Goal: Task Accomplishment & Management: Complete application form

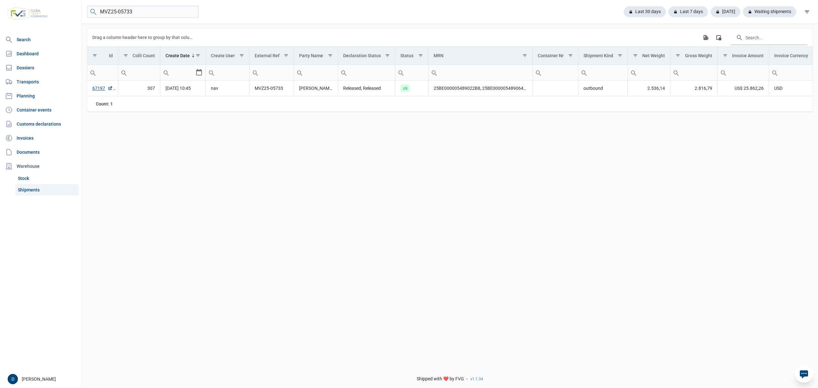
drag, startPoint x: 144, startPoint y: 14, endPoint x: 90, endPoint y: 14, distance: 54.7
click at [90, 14] on menu "MVZ25-05733" at bounding box center [143, 12] width 112 height 12
click at [754, 12] on div "Waiting shipments" at bounding box center [767, 11] width 58 height 11
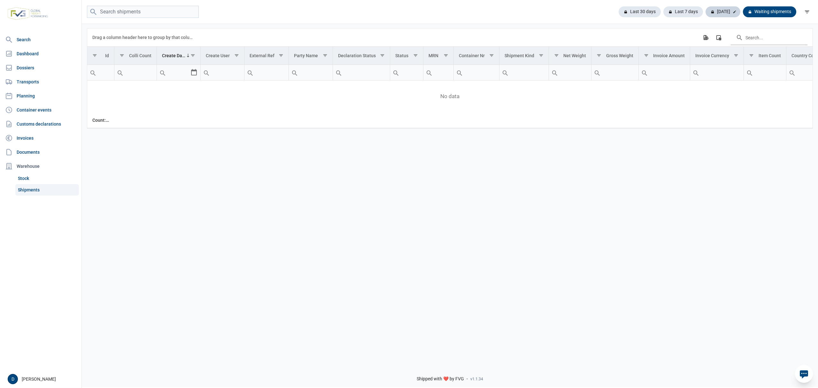
click at [722, 13] on div "Today" at bounding box center [723, 11] width 35 height 11
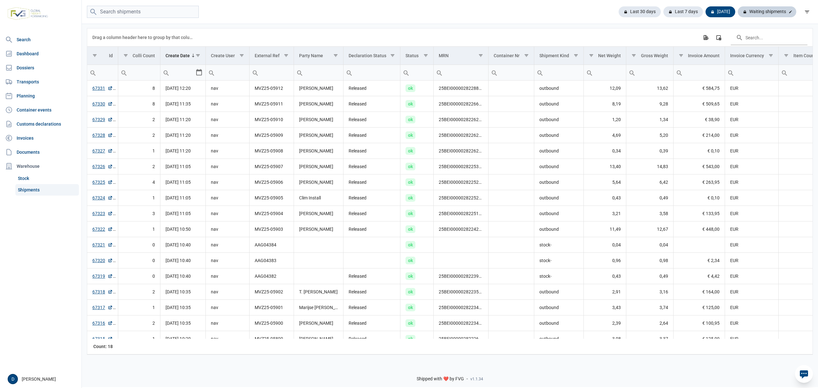
click at [758, 13] on div "Waiting shipments" at bounding box center [767, 11] width 58 height 11
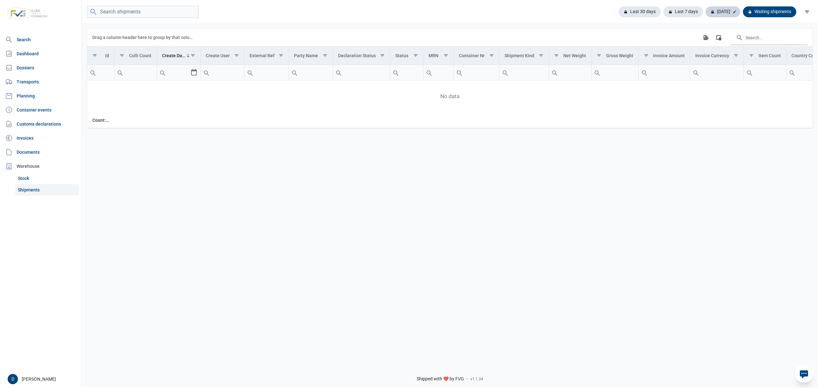
click at [729, 14] on div "Today" at bounding box center [723, 11] width 35 height 11
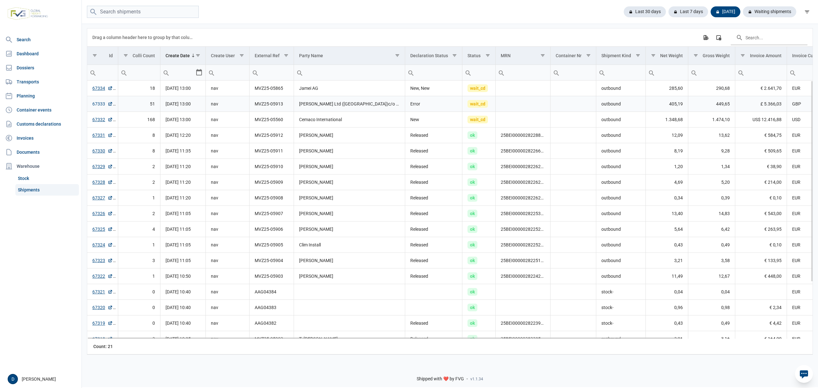
click at [100, 103] on link "67333" at bounding box center [102, 104] width 20 height 6
click at [104, 121] on link "67332" at bounding box center [102, 119] width 20 height 6
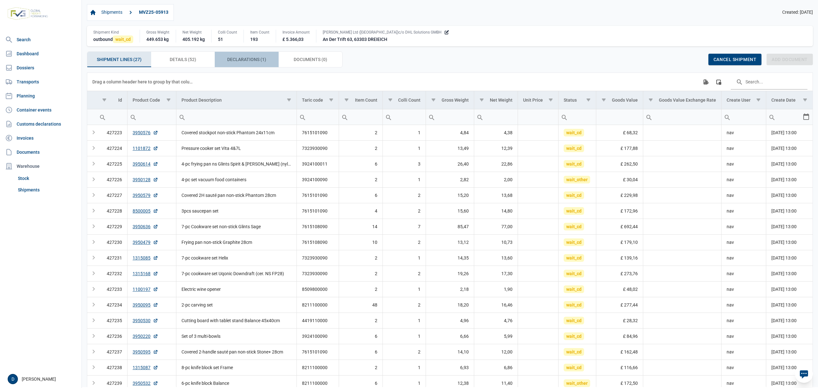
click at [234, 59] on span "Declarations (1) Declarations (1)" at bounding box center [246, 60] width 39 height 8
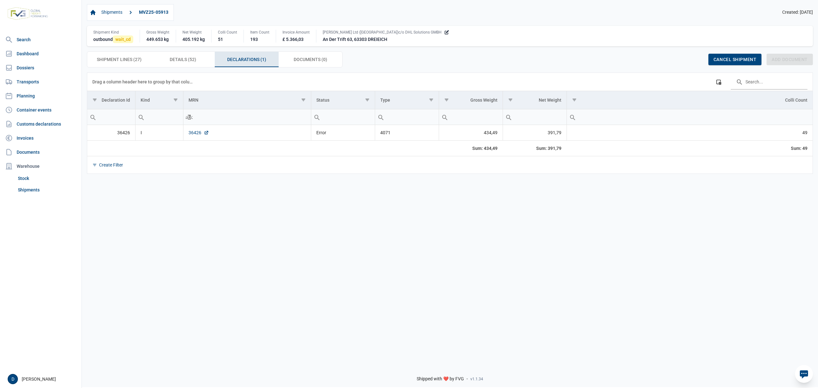
click at [194, 131] on link "36426" at bounding box center [199, 132] width 20 height 6
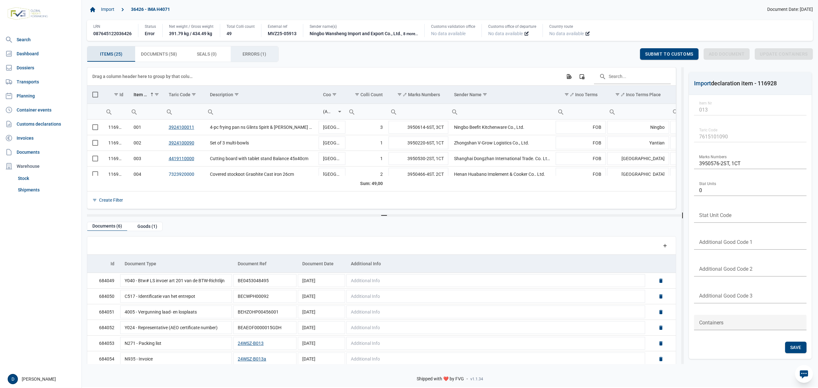
click at [252, 52] on span "Errors (1) Errors (1)" at bounding box center [255, 54] width 24 height 8
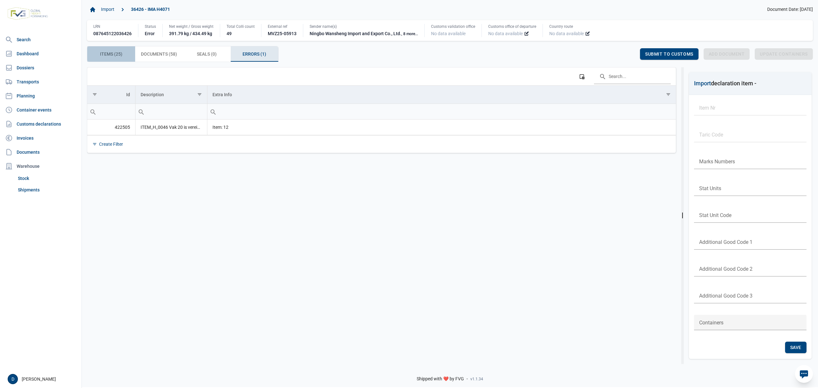
click at [109, 54] on span "Items (25) Items (25)" at bounding box center [111, 54] width 22 height 8
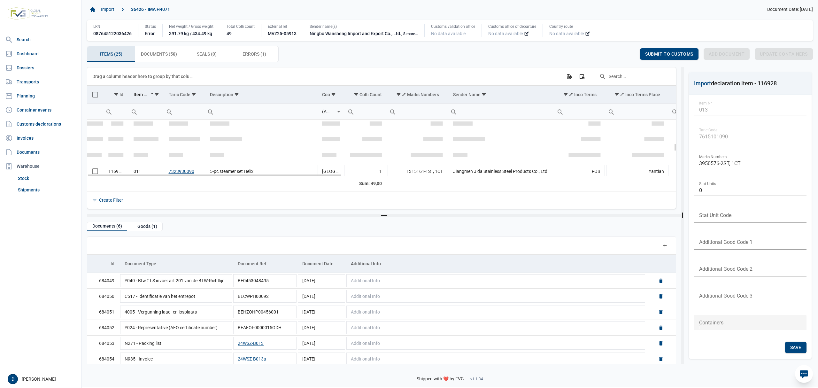
scroll to position [170, 0]
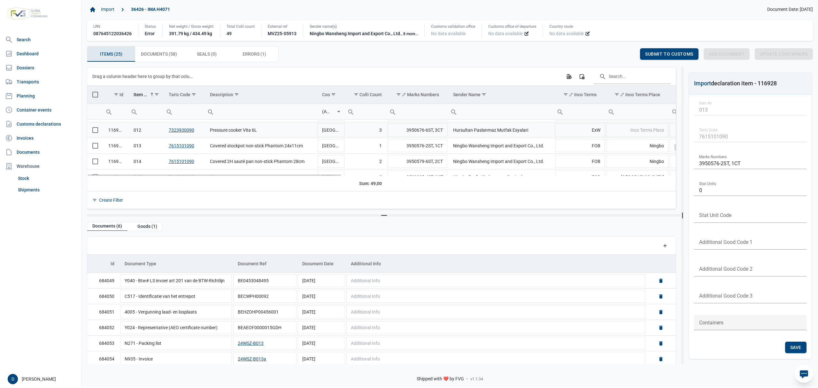
click at [96, 136] on td "Data grid with 25 rows and 23 columns" at bounding box center [95, 130] width 16 height 16
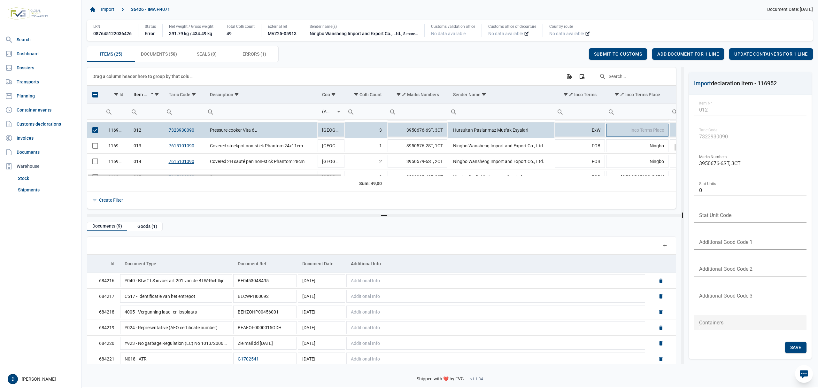
click at [627, 127] on td "Inco Terms Place" at bounding box center [637, 130] width 63 height 16
type input "[GEOGRAPHIC_DATA]"
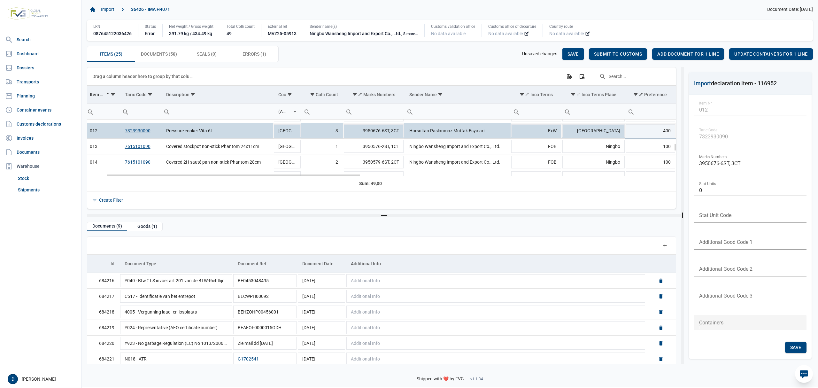
scroll to position [0, 44]
click at [568, 54] on span "Save" at bounding box center [573, 53] width 11 height 5
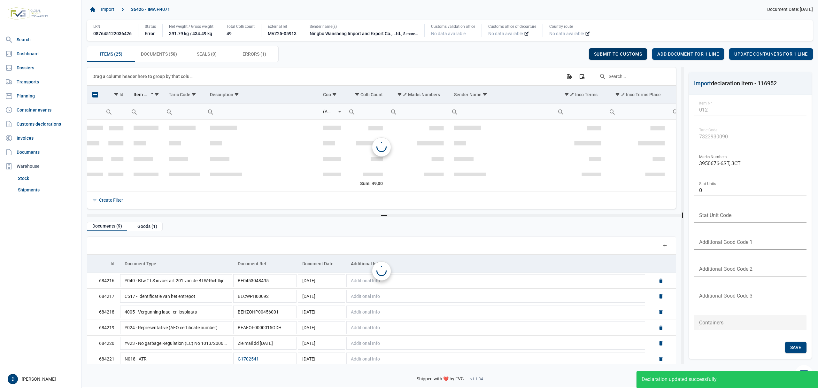
scroll to position [134, 0]
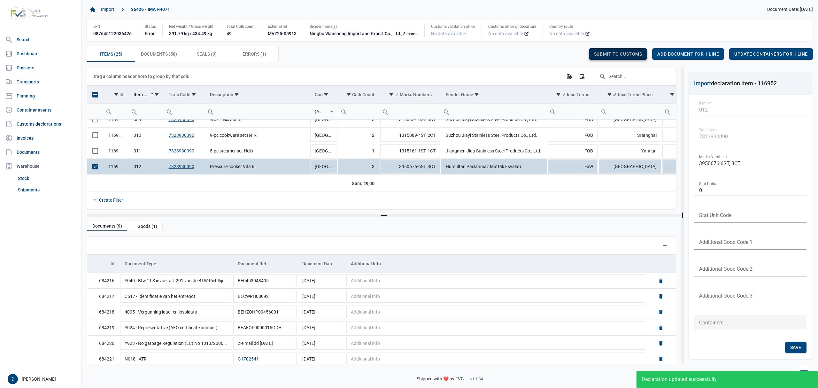
click at [608, 55] on span "Submit to customs" at bounding box center [618, 53] width 48 height 5
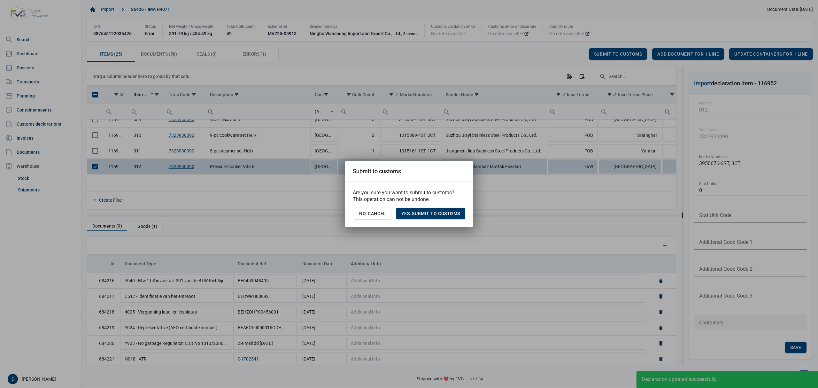
click at [402, 216] on span "Yes, Submit to customs" at bounding box center [430, 213] width 59 height 5
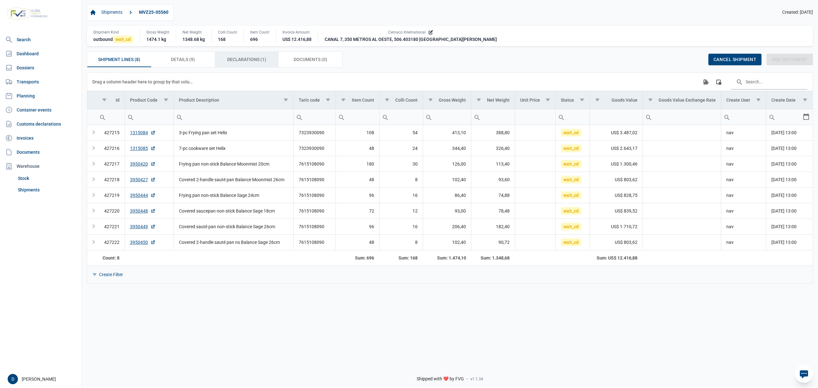
click at [231, 63] on span "Declarations (1) Declarations (1)" at bounding box center [246, 60] width 39 height 8
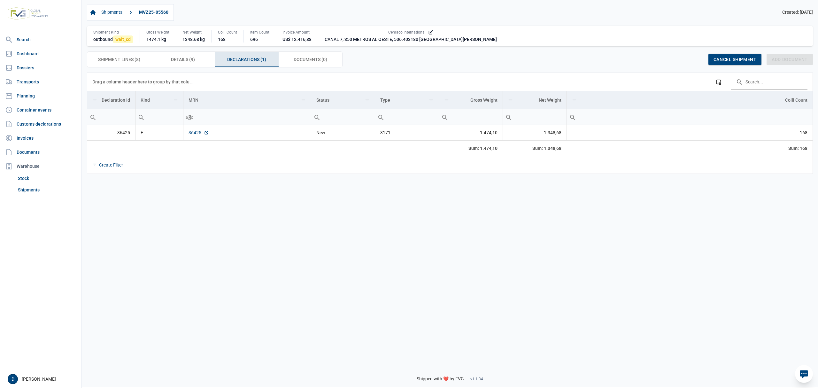
click at [196, 135] on link "36425" at bounding box center [199, 132] width 20 height 6
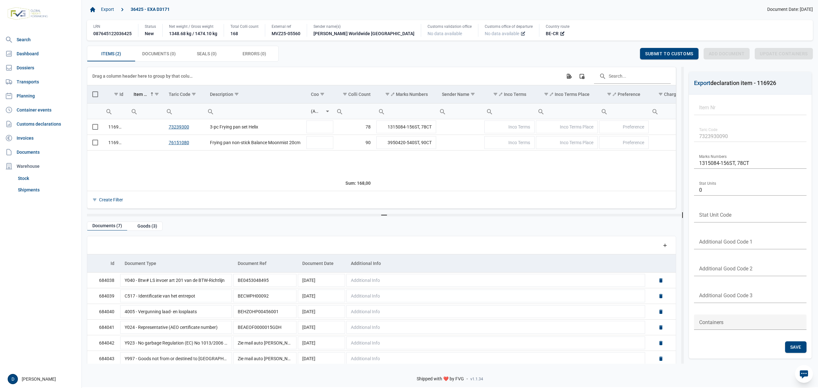
click at [521, 34] on icon at bounding box center [523, 33] width 5 height 5
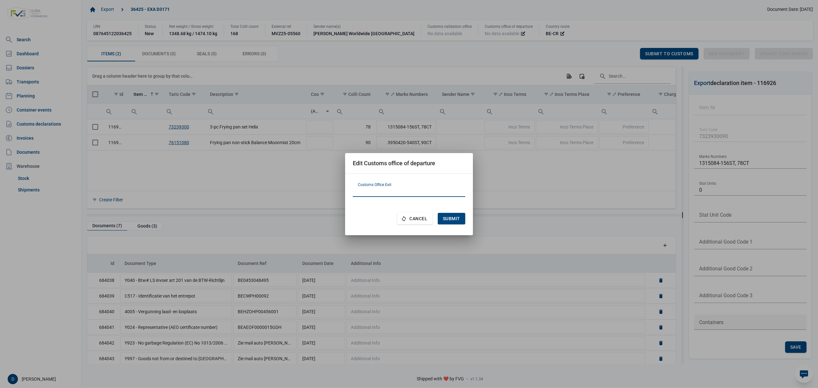
paste input "BE101000"
type input "BE101000"
click at [453, 219] on span "Submit" at bounding box center [451, 218] width 17 height 5
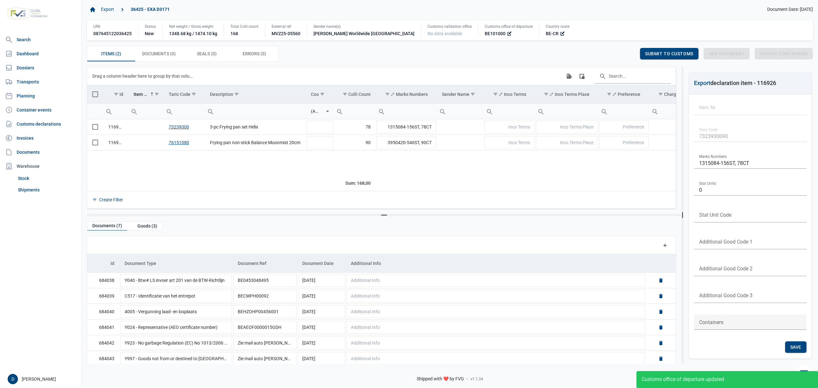
click at [95, 95] on span "Select all" at bounding box center [95, 94] width 6 height 6
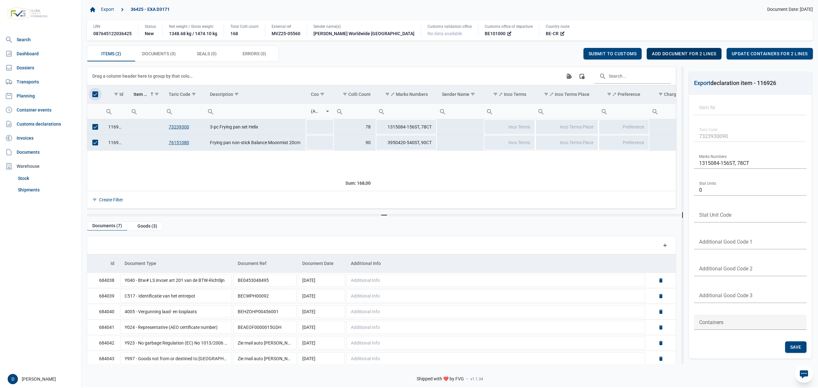
click at [682, 54] on span "Add document for 2 lines" at bounding box center [684, 53] width 64 height 5
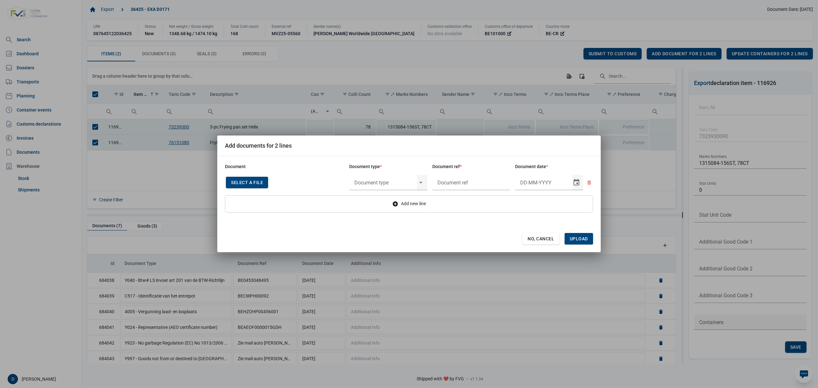
click at [253, 182] on span "Select a file" at bounding box center [247, 182] width 32 height 5
type input "Invoice VFA25-07226"
click at [389, 183] on input "text" at bounding box center [383, 182] width 68 height 17
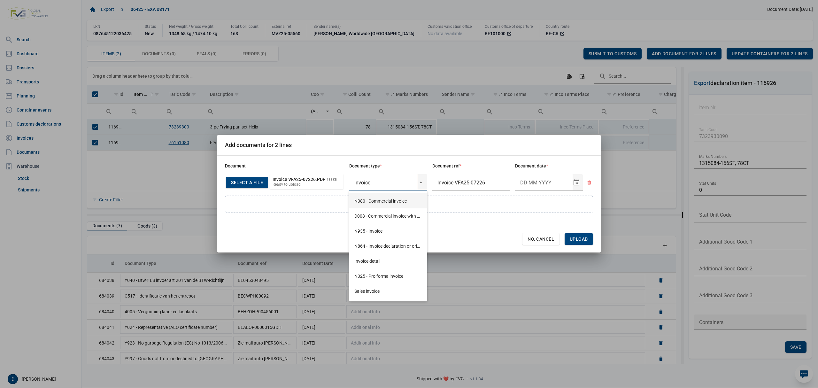
click at [383, 201] on div "N380 - Commercial invoice" at bounding box center [388, 200] width 78 height 15
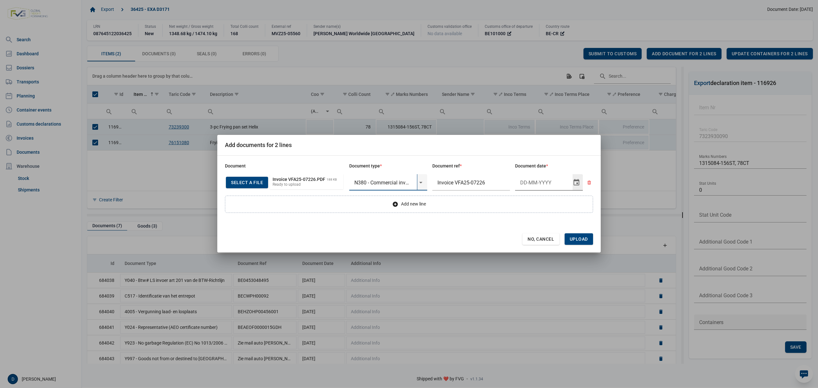
type input "N380 - Commercial invoice"
click at [531, 183] on input "Document date" at bounding box center [544, 182] width 58 height 17
type input "26-9-2025"
click at [576, 236] on span "Upload" at bounding box center [579, 239] width 28 height 12
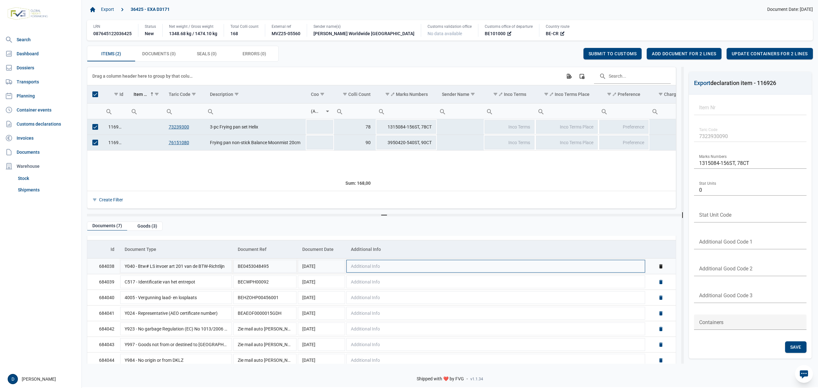
scroll to position [20, 0]
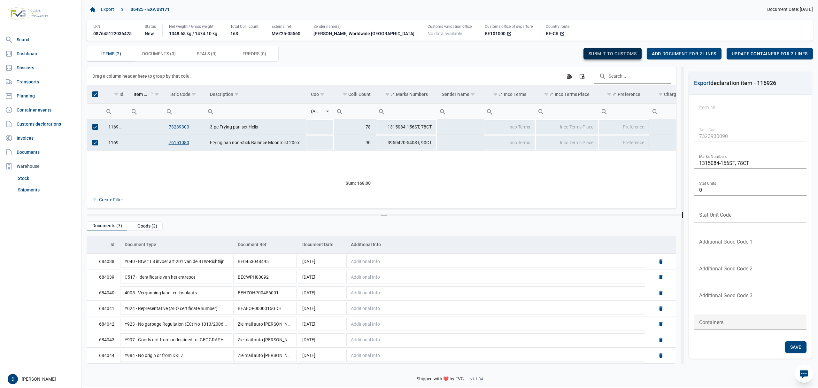
click at [613, 55] on span "Submit to customs" at bounding box center [613, 53] width 48 height 5
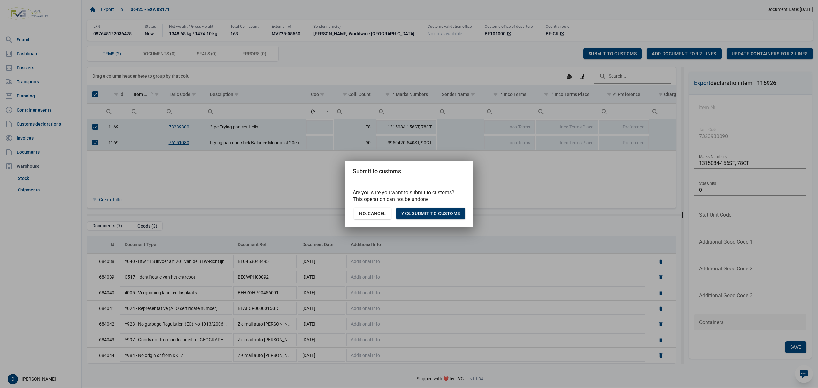
click at [447, 215] on span "Yes, Submit to customs" at bounding box center [430, 213] width 59 height 5
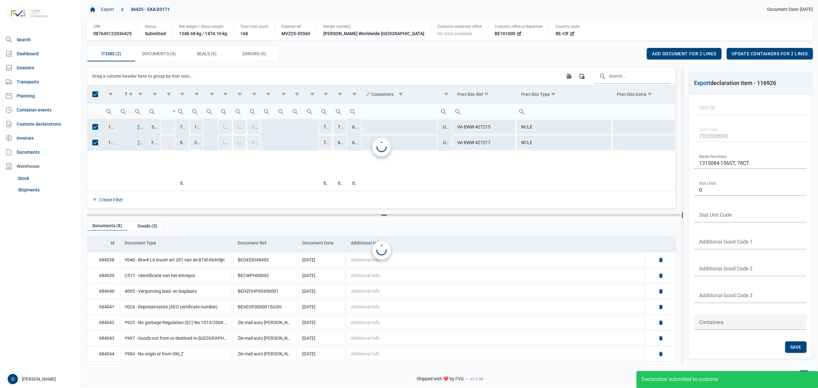
scroll to position [0, 0]
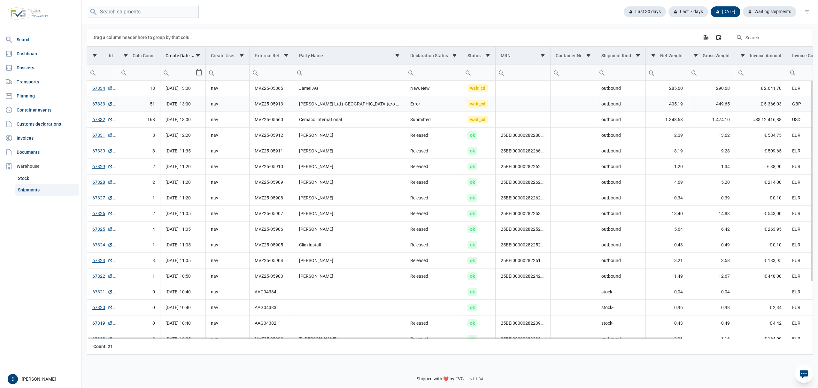
click at [99, 104] on link "67333" at bounding box center [102, 104] width 20 height 6
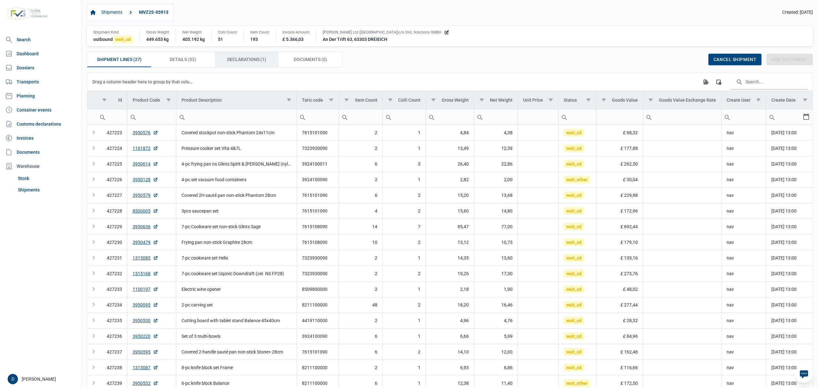
click at [251, 61] on span "Declarations (1) Declarations (1)" at bounding box center [246, 60] width 39 height 8
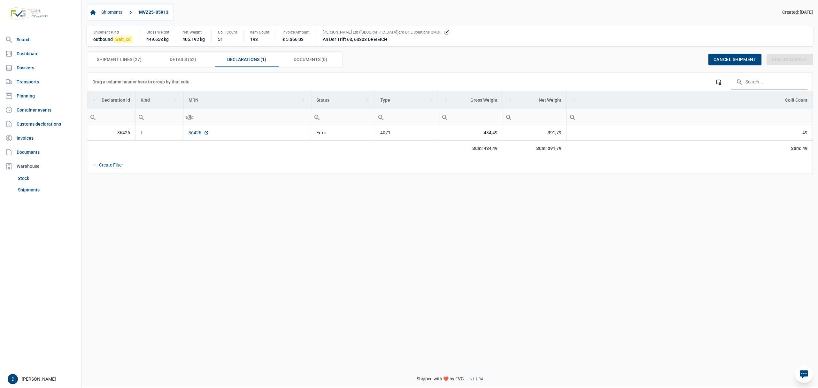
click at [192, 135] on link "36426" at bounding box center [199, 132] width 20 height 6
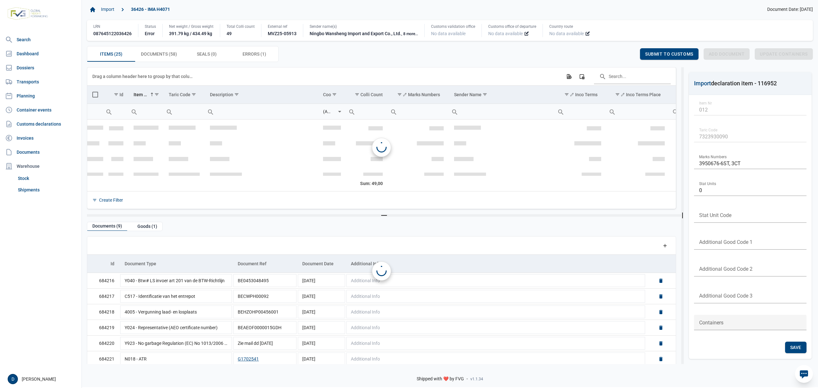
scroll to position [134, 0]
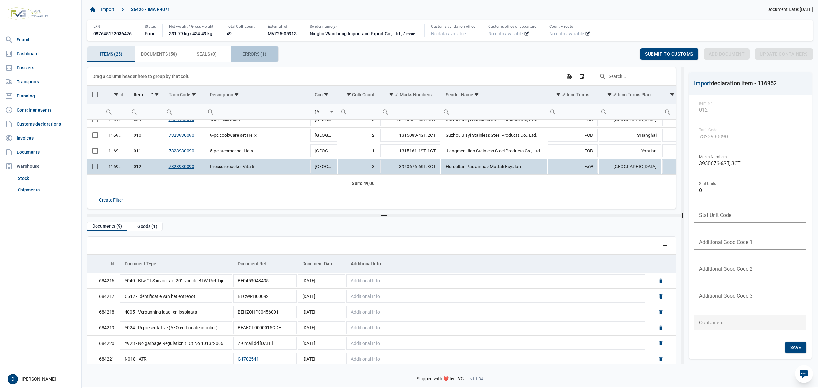
click at [247, 52] on span "Errors (1) Errors (1)" at bounding box center [255, 54] width 24 height 8
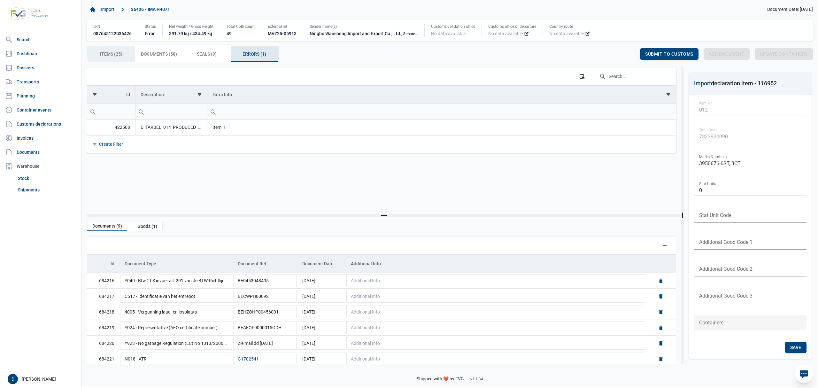
click at [117, 50] on div "Items (25) Items (25)" at bounding box center [111, 53] width 48 height 15
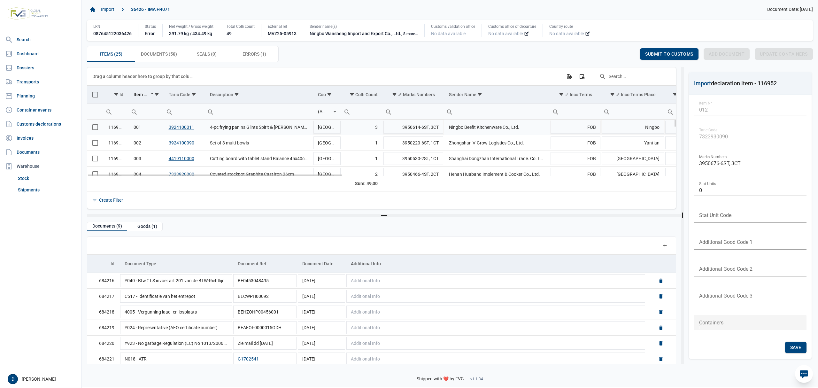
click at [96, 128] on span "Select row" at bounding box center [95, 127] width 6 height 6
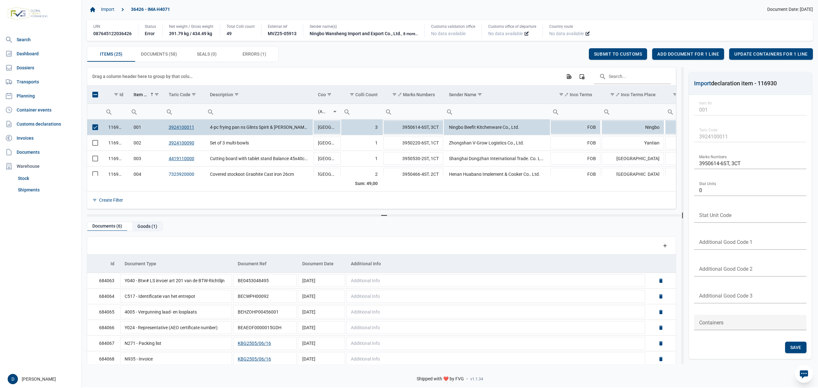
click at [150, 228] on div "Goods (1)" at bounding box center [147, 226] width 30 height 9
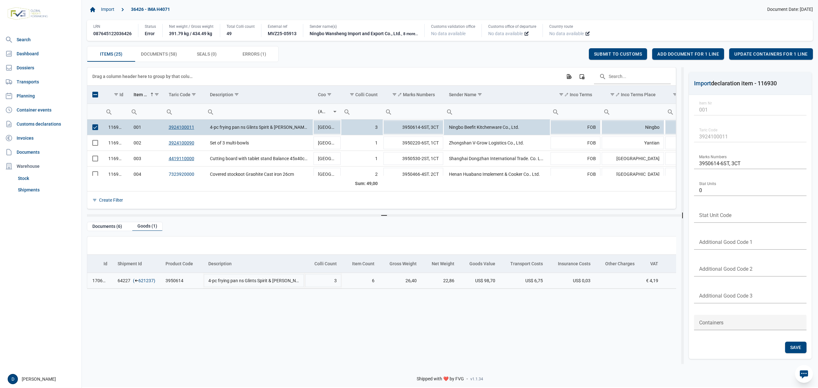
click at [143, 283] on link "621237" at bounding box center [145, 280] width 15 height 6
click at [682, 54] on span "Add document for 1 line" at bounding box center [688, 53] width 62 height 5
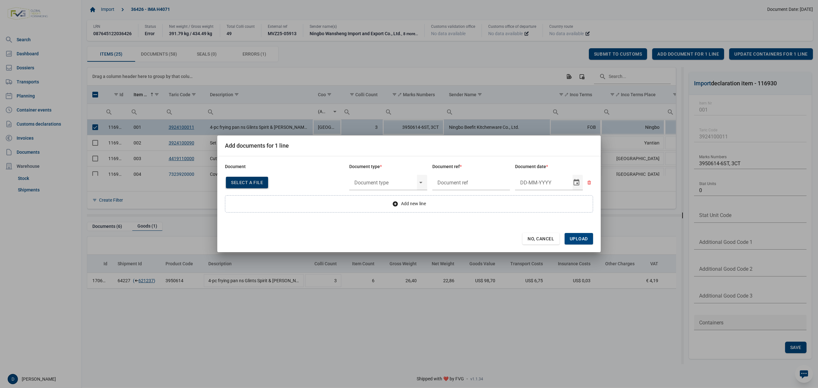
click at [232, 182] on span "Select a file" at bounding box center [247, 182] width 32 height 5
type input "CHEDD.BE.2025.0002214"
click at [391, 180] on input "text" at bounding box center [383, 182] width 68 height 17
click at [394, 204] on div "C060 - Declaration kitchenware ex CN of HK 284/2011" at bounding box center [388, 200] width 78 height 15
type input "C060 - Declaration kitchenware ex CN of HK 284/2011"
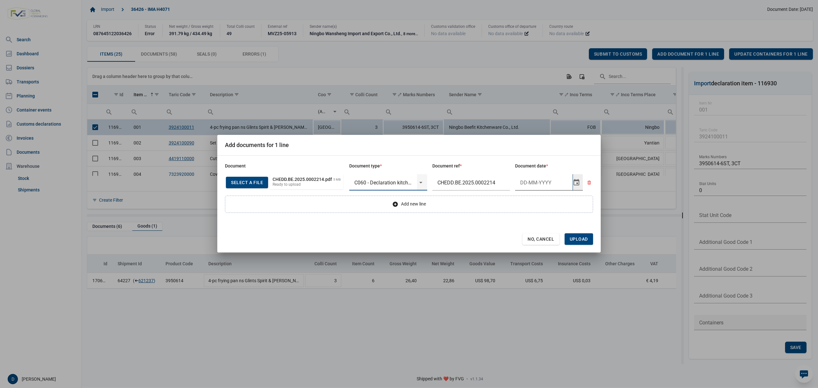
click at [532, 183] on input "Document date" at bounding box center [544, 182] width 58 height 17
click at [531, 182] on input "27-4-2025" at bounding box center [539, 182] width 48 height 17
type input "27-5-2025"
click at [582, 238] on span "Upload" at bounding box center [579, 239] width 18 height 5
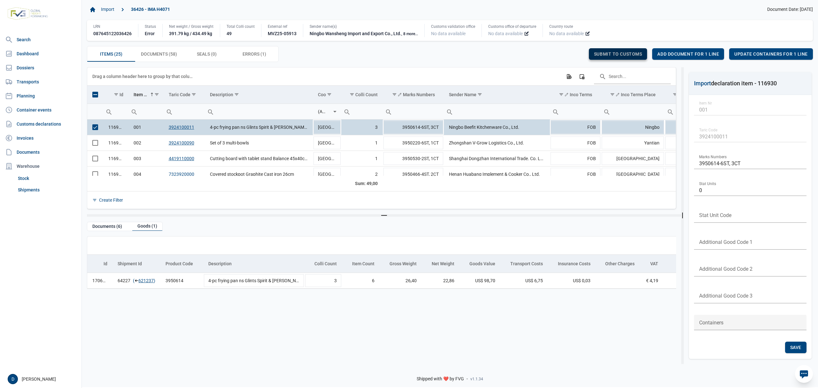
click at [612, 53] on span "Submit to customs" at bounding box center [618, 53] width 48 height 5
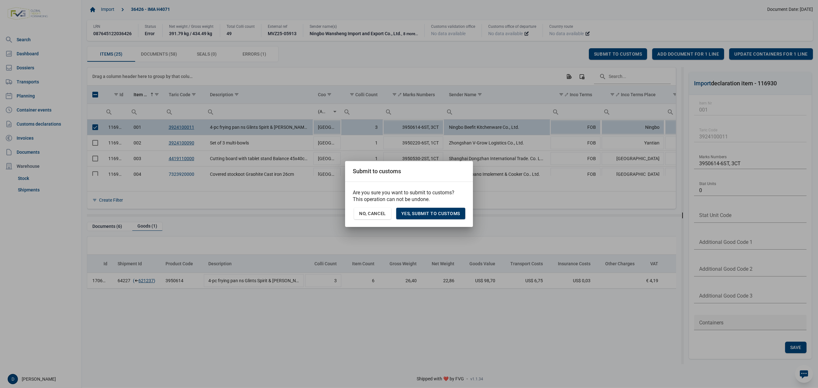
click at [435, 212] on span "Yes, Submit to customs" at bounding box center [430, 213] width 59 height 5
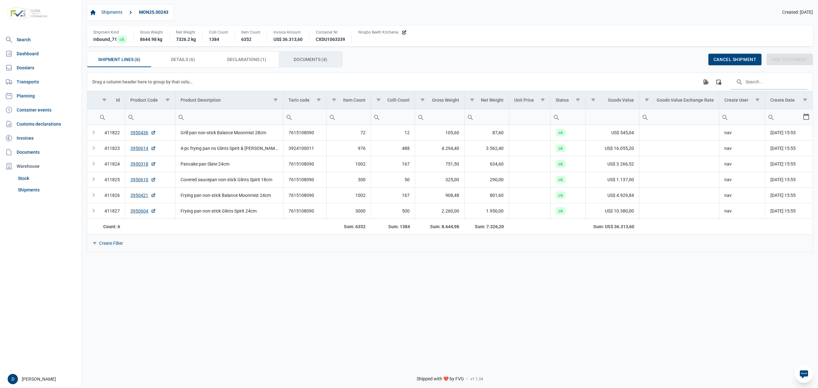
click at [300, 58] on span "Documents (4) Documents (4)" at bounding box center [311, 60] width 34 height 8
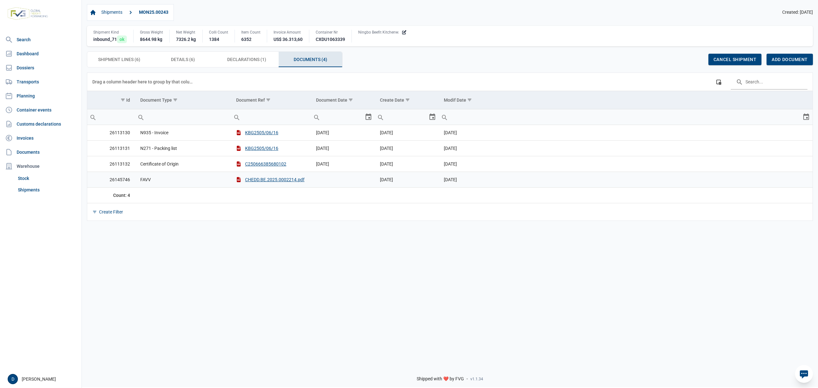
click at [323, 182] on td "Data grid with 4 rows and 6 columns" at bounding box center [343, 180] width 64 height 16
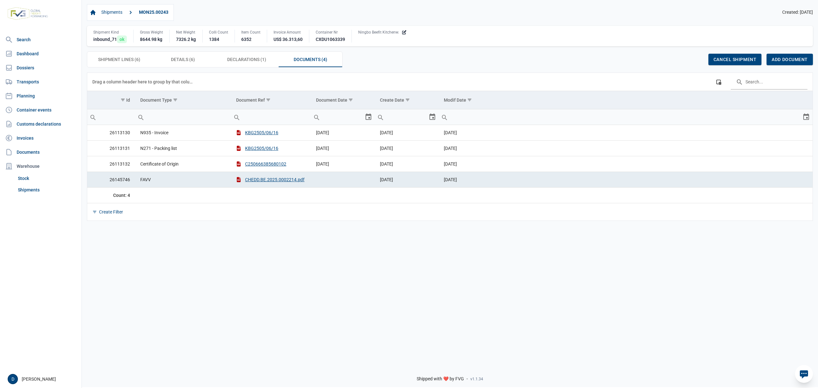
click at [323, 182] on td "Data grid with 4 rows and 6 columns" at bounding box center [343, 180] width 64 height 16
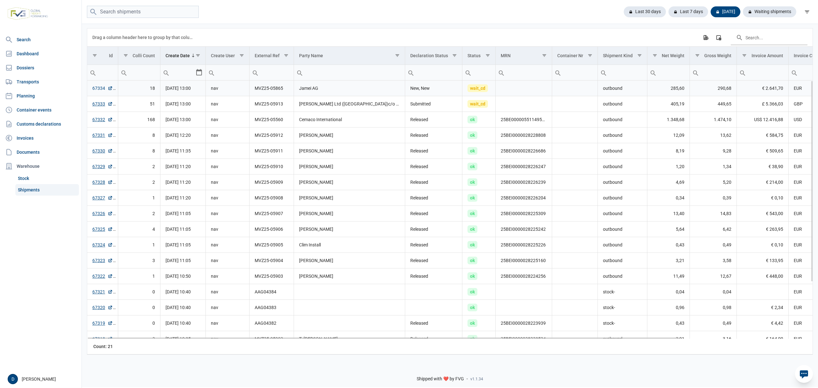
click at [95, 89] on link "67334" at bounding box center [102, 88] width 20 height 6
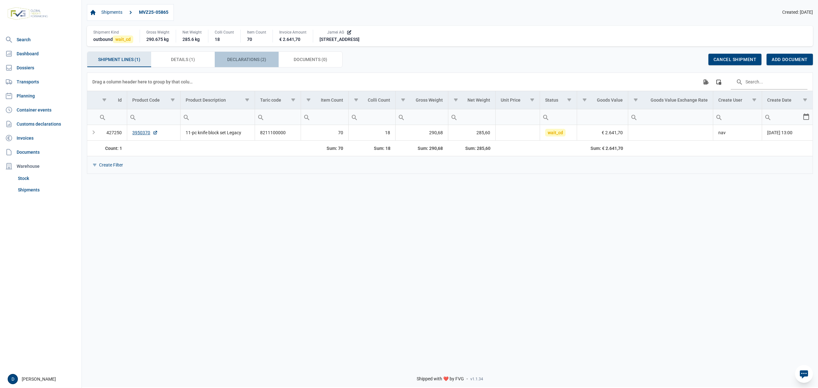
click at [236, 59] on span "Declarations (2) Declarations (2)" at bounding box center [246, 60] width 39 height 8
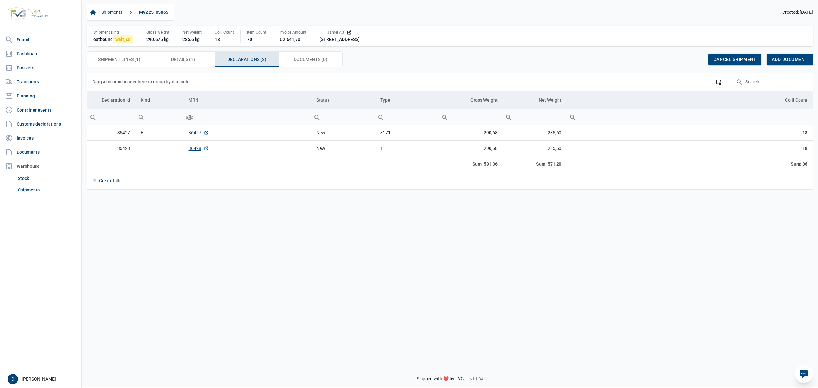
click at [198, 134] on link "36427" at bounding box center [199, 132] width 20 height 6
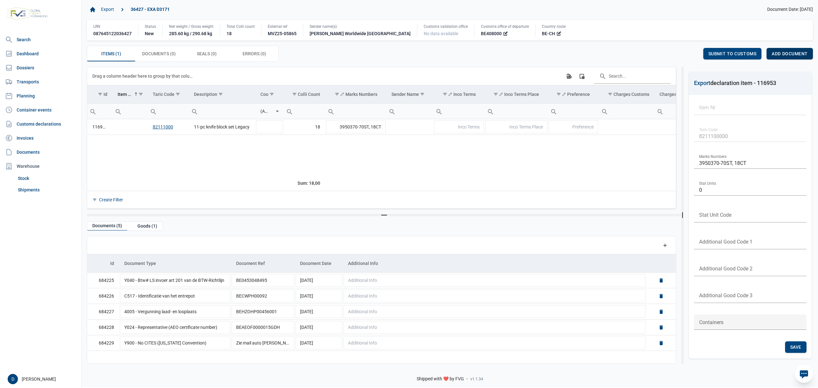
click at [782, 53] on span "Add document" at bounding box center [790, 53] width 36 height 5
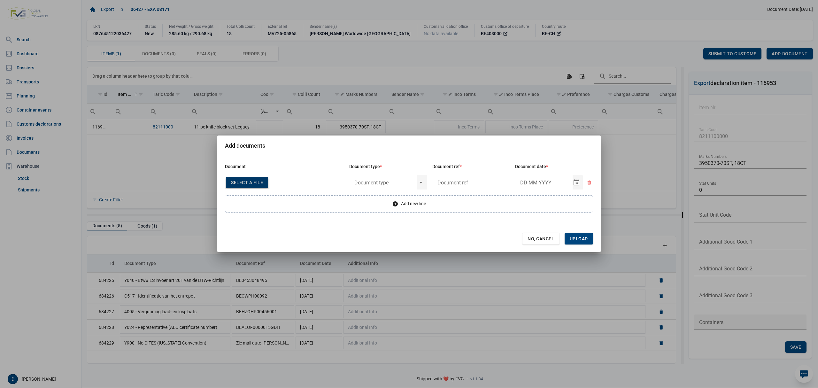
click at [245, 184] on span "Select a file" at bounding box center [247, 182] width 32 height 5
type input "Factuur VFA25-07665"
click at [390, 186] on input "text" at bounding box center [383, 182] width 68 height 17
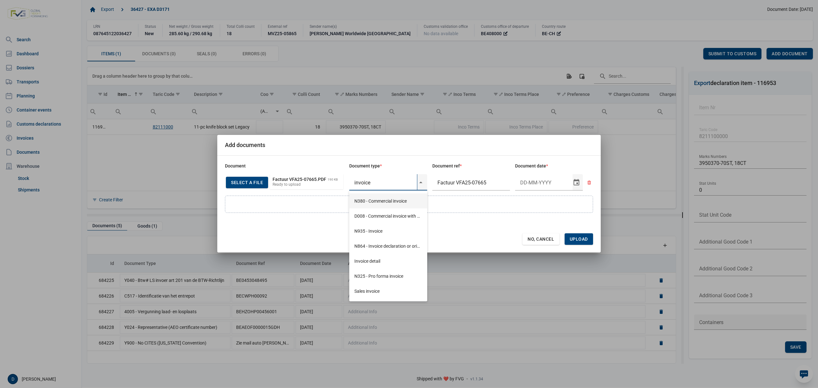
click at [385, 200] on div "N380 - Commercial invoice" at bounding box center [388, 200] width 78 height 15
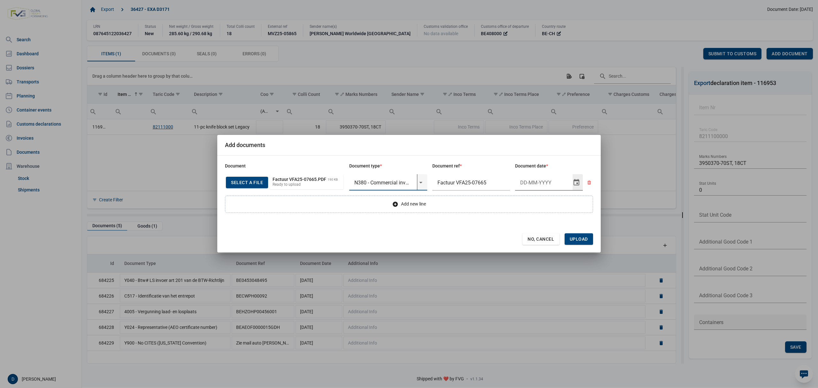
type input "N380 - Commercial invoice"
click at [535, 177] on input "Document date" at bounding box center [544, 182] width 58 height 17
type input "[DATE]"
click at [584, 236] on span "Upload" at bounding box center [579, 239] width 28 height 12
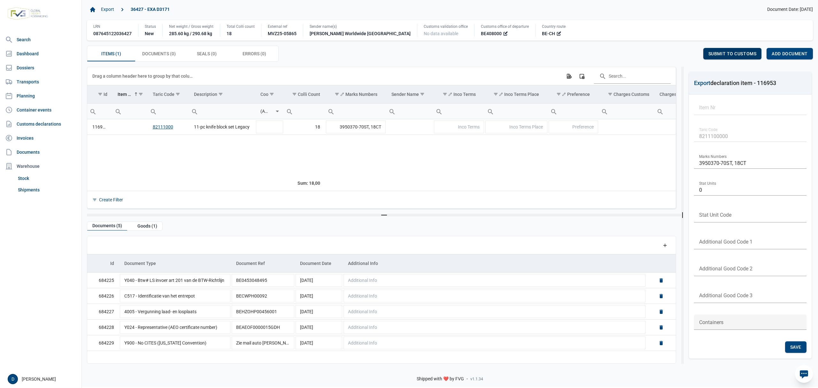
click at [724, 56] on span "Submit to customs" at bounding box center [733, 53] width 48 height 5
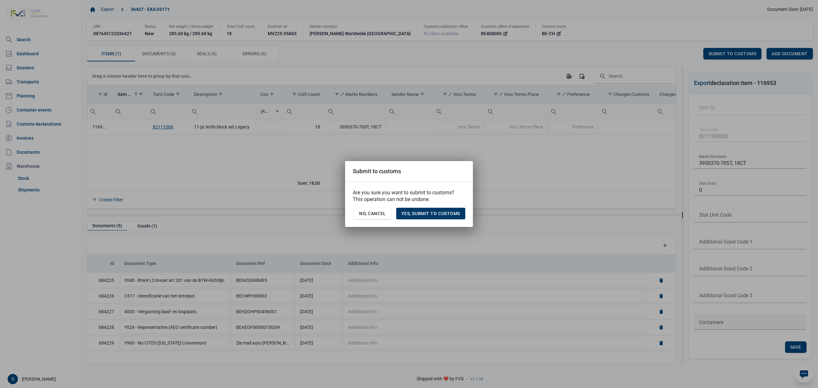
click at [423, 212] on span "Yes, Submit to customs" at bounding box center [430, 213] width 59 height 5
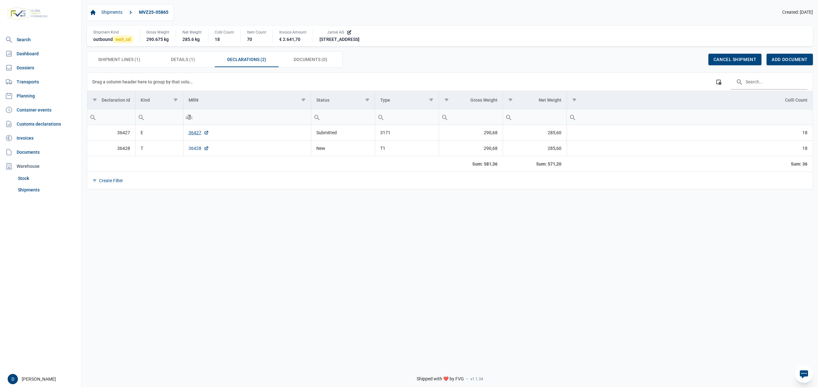
click at [192, 150] on link "36428" at bounding box center [199, 148] width 20 height 6
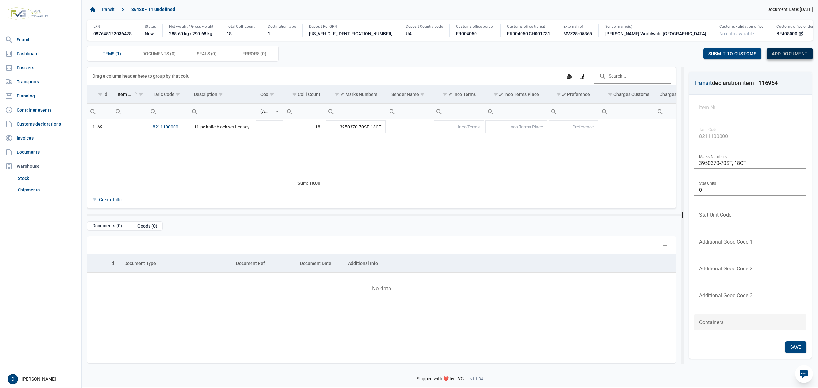
click at [785, 51] on div "Add document" at bounding box center [790, 54] width 46 height 12
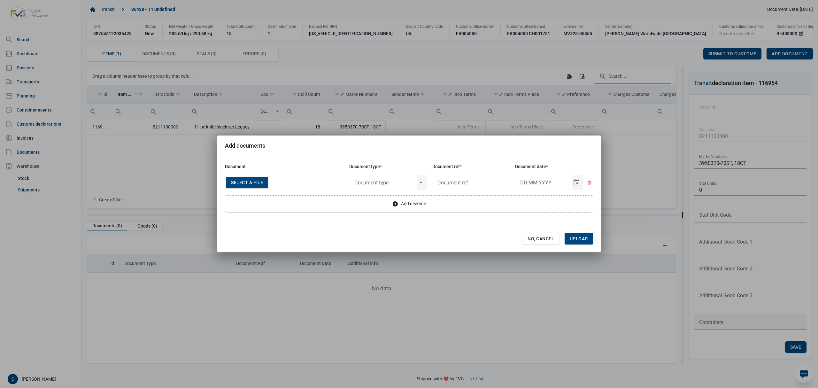
click at [246, 181] on span "Select a file" at bounding box center [247, 182] width 32 height 5
type input "Factuur VFA25-07665"
click at [378, 184] on input "text" at bounding box center [383, 182] width 68 height 17
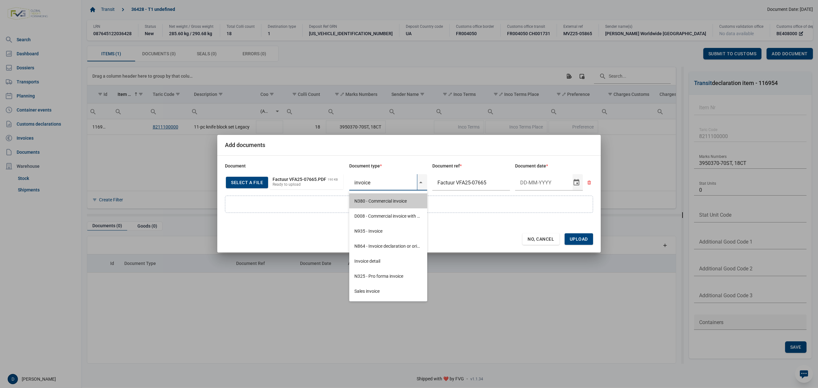
click at [383, 202] on div "N380 - Commercial invoice" at bounding box center [388, 200] width 78 height 15
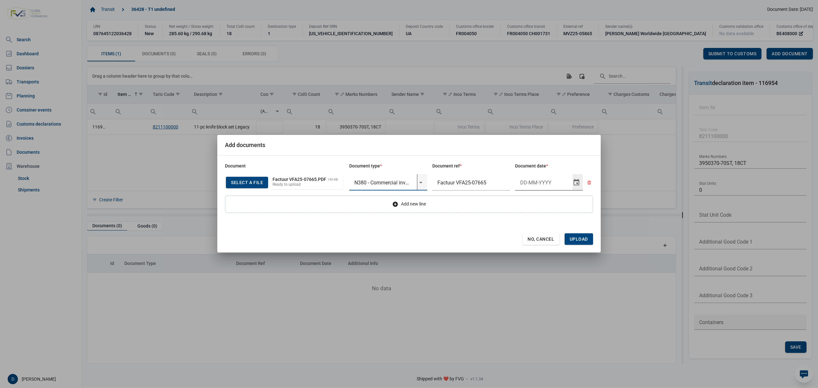
type input "N380 - Commercial invoice"
click at [536, 184] on input "Document date" at bounding box center [544, 182] width 58 height 17
type input "7-10-2025"
click at [581, 237] on span "Upload" at bounding box center [579, 239] width 18 height 5
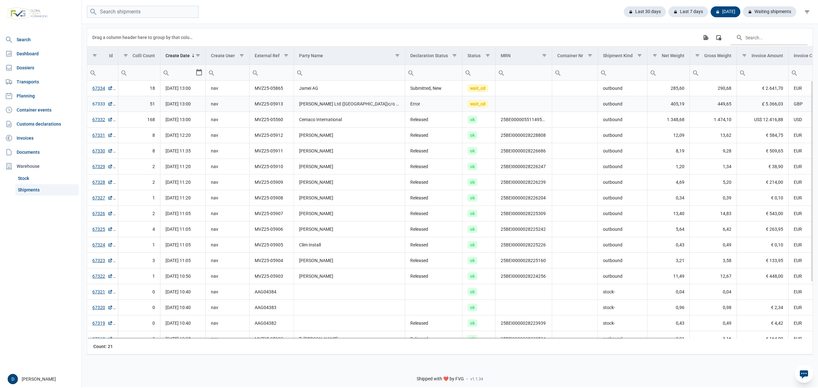
click at [96, 105] on link "67333" at bounding box center [102, 104] width 20 height 6
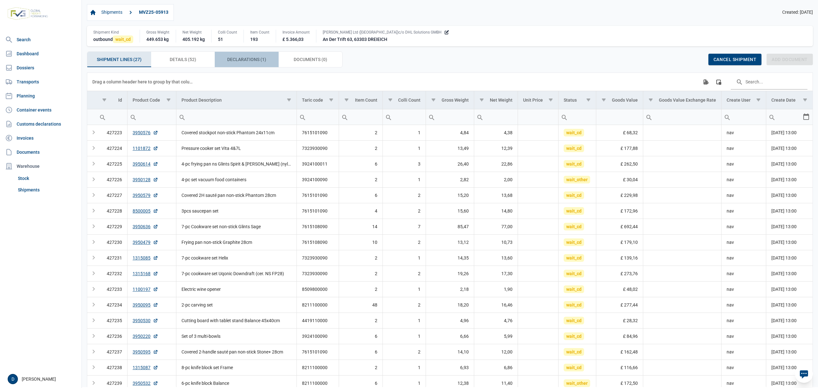
click at [239, 60] on span "Declarations (1) Declarations (1)" at bounding box center [246, 60] width 39 height 8
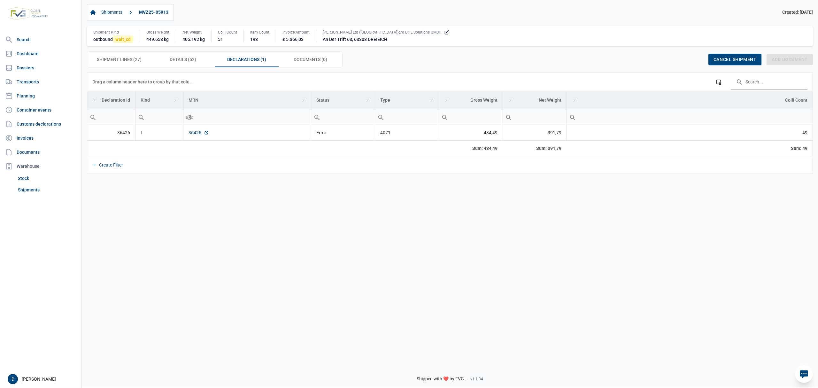
click at [192, 136] on link "36426" at bounding box center [199, 132] width 20 height 6
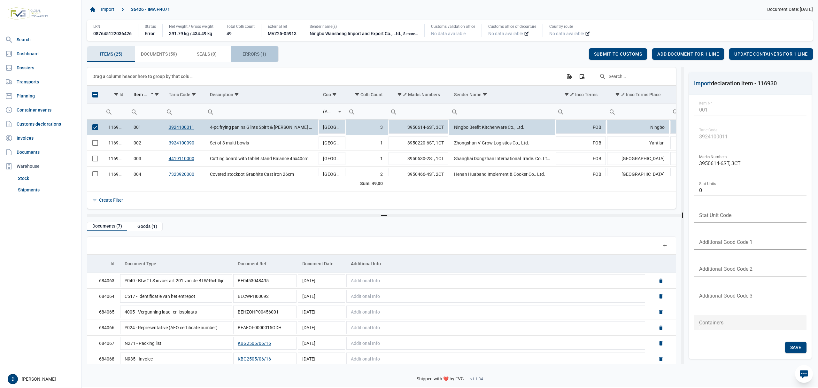
click at [247, 54] on span "Errors (1) Errors (1)" at bounding box center [255, 54] width 24 height 8
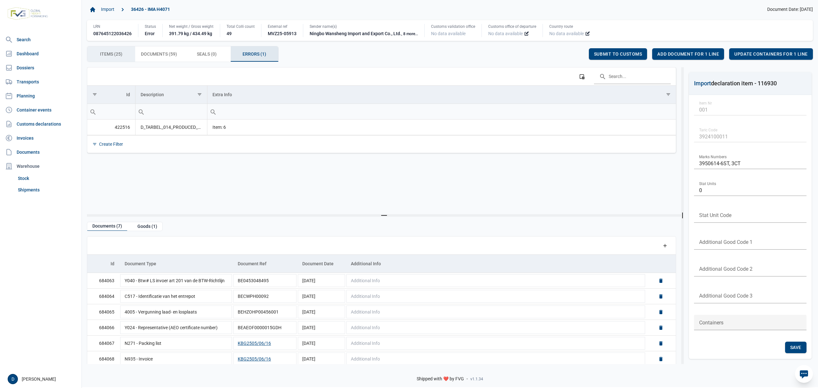
click at [111, 51] on span "Items (25) Items (25)" at bounding box center [111, 54] width 22 height 8
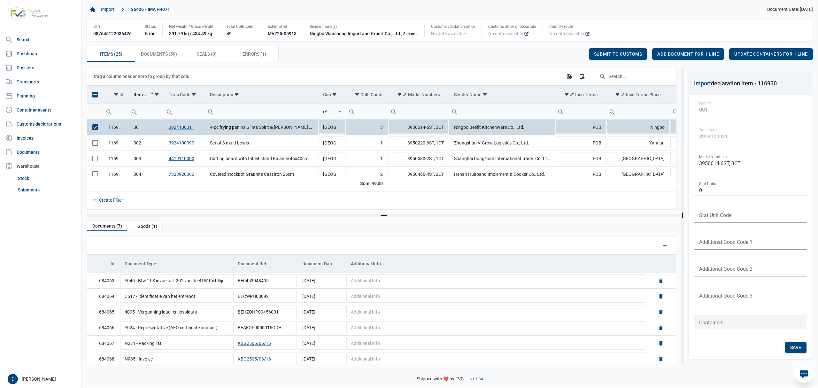
click at [93, 127] on span "Select row" at bounding box center [95, 127] width 6 height 6
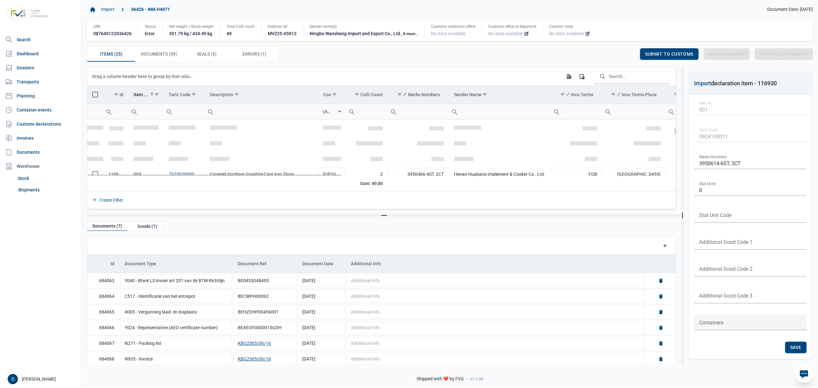
scroll to position [57, 0]
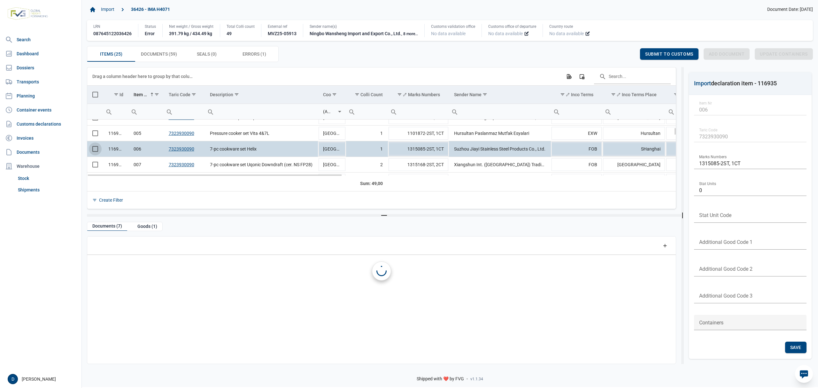
click at [93, 151] on span "Select row" at bounding box center [95, 149] width 6 height 6
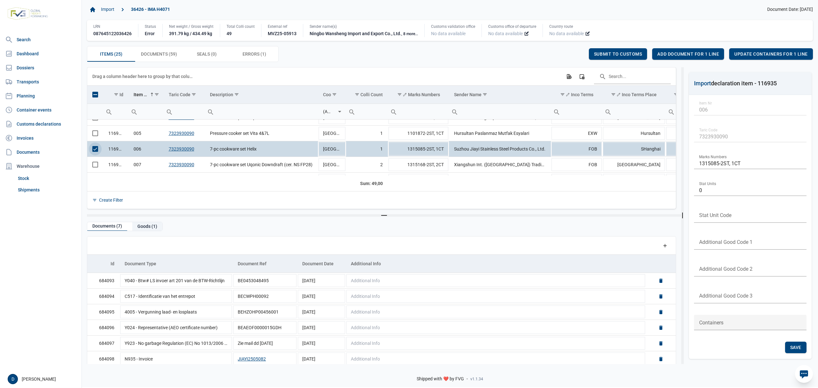
click at [145, 225] on div "Goods (1)" at bounding box center [147, 226] width 30 height 9
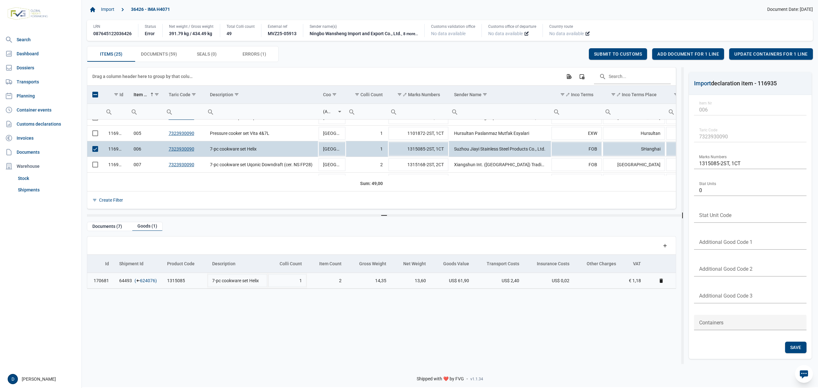
click at [149, 282] on link "624076" at bounding box center [147, 280] width 15 height 6
click at [695, 51] on div "Add document for 1 line" at bounding box center [688, 54] width 72 height 12
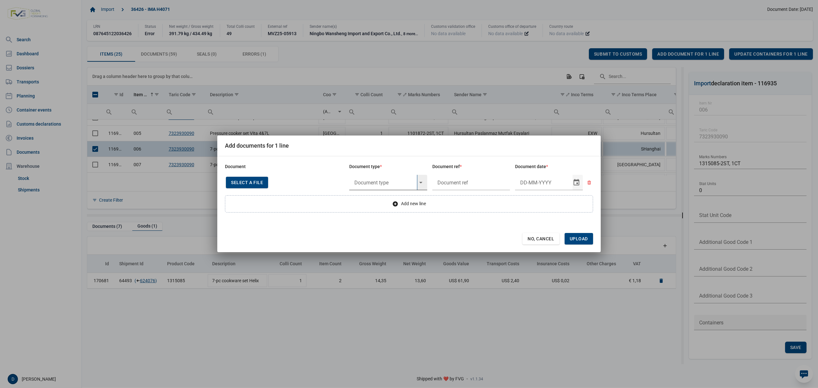
click at [366, 181] on input "text" at bounding box center [383, 182] width 68 height 15
click at [371, 201] on div "Y824 - Bewijs lvo van ijzer/staalbasisproducten" at bounding box center [388, 200] width 78 height 15
type input "Y824 - Bewijs lvo van ijzer/staalbasisproducten"
click at [478, 183] on input "text" at bounding box center [471, 182] width 78 height 15
type input "."
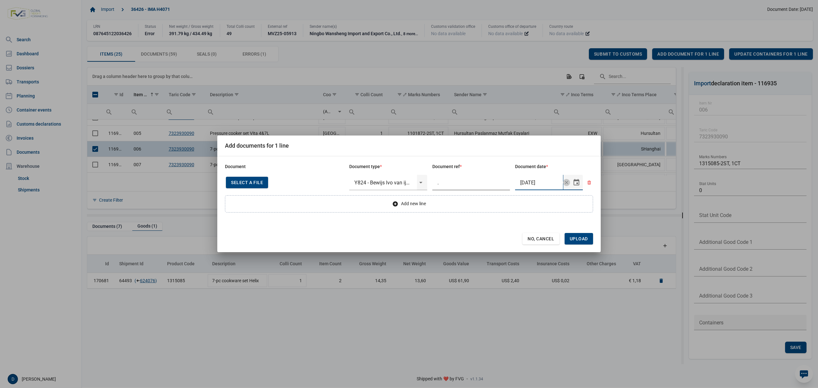
type input "22-5-2025"
click at [579, 237] on span "Upload" at bounding box center [579, 238] width 18 height 5
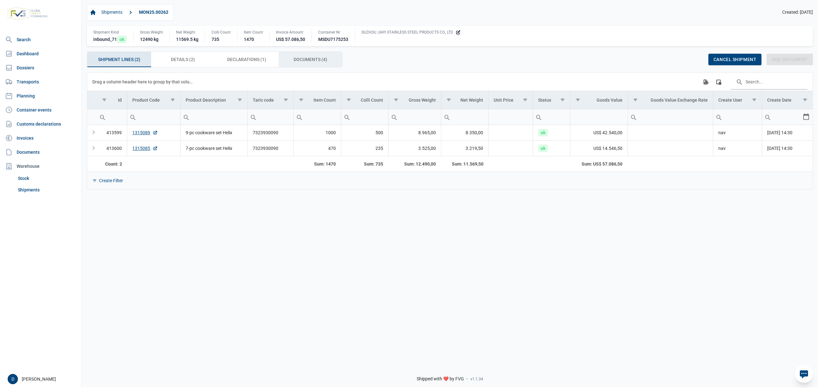
click at [313, 58] on span "Documents (4) Documents (4)" at bounding box center [311, 60] width 34 height 8
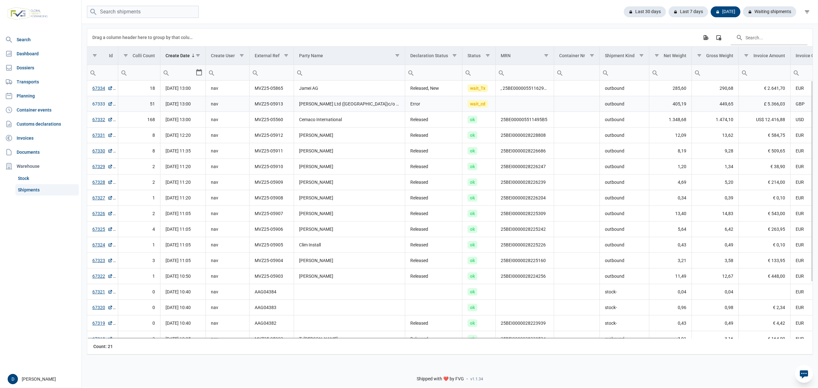
click at [97, 103] on link "67333" at bounding box center [102, 104] width 20 height 6
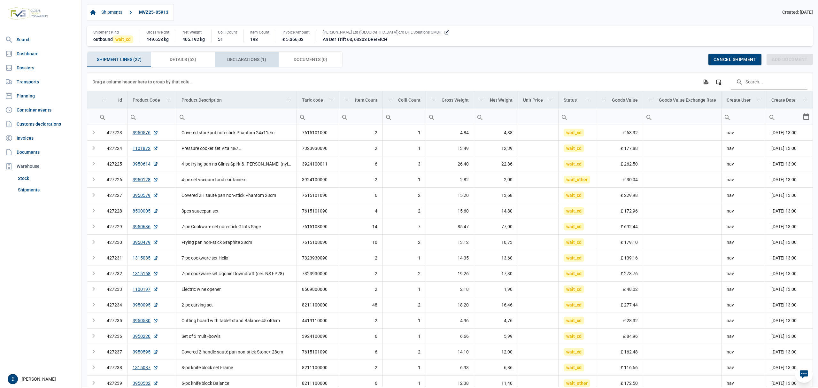
click at [243, 58] on span "Declarations (1) Declarations (1)" at bounding box center [246, 60] width 39 height 8
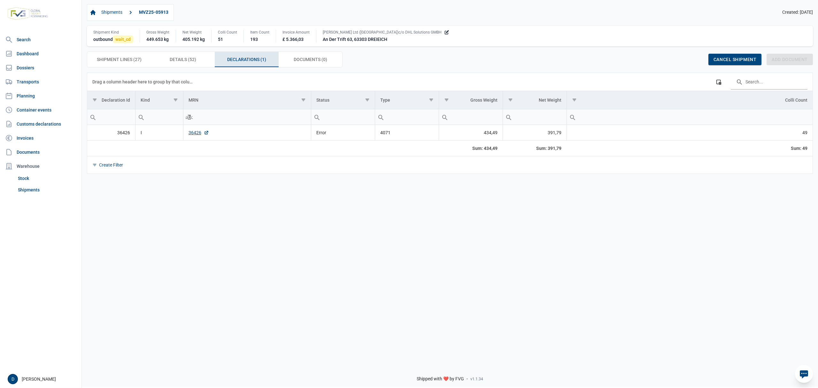
click at [187, 135] on td "36426" at bounding box center [247, 133] width 128 height 16
click at [197, 134] on link "36426" at bounding box center [199, 132] width 20 height 6
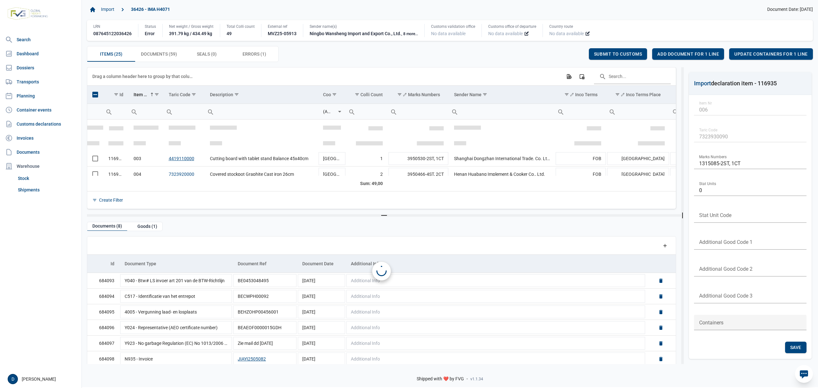
scroll to position [39, 0]
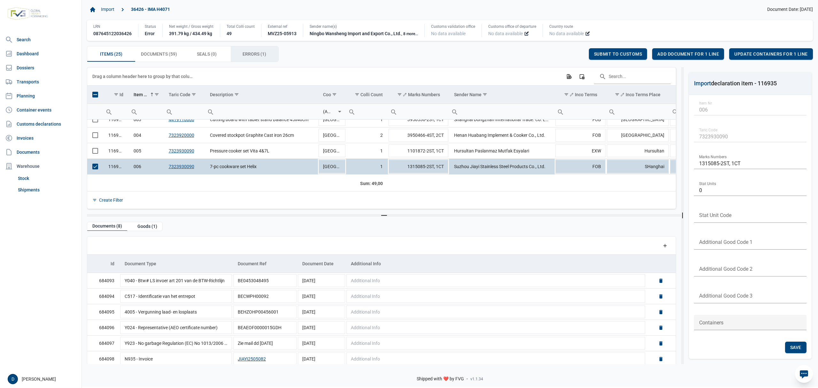
click at [243, 50] on div "Errors (1) Errors (1)" at bounding box center [255, 53] width 48 height 15
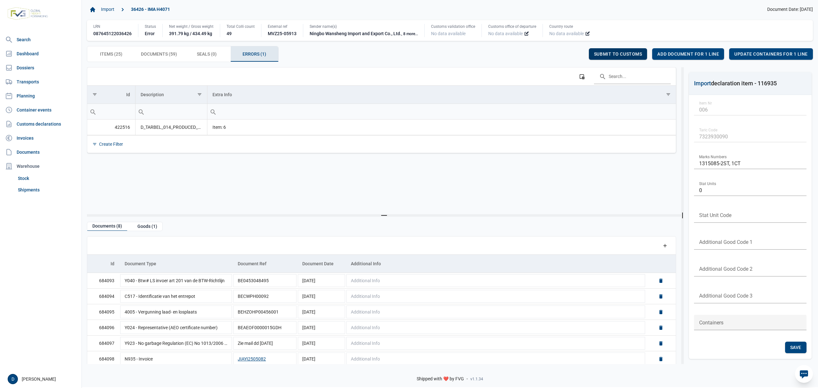
click at [612, 53] on span "Submit to customs" at bounding box center [618, 53] width 48 height 5
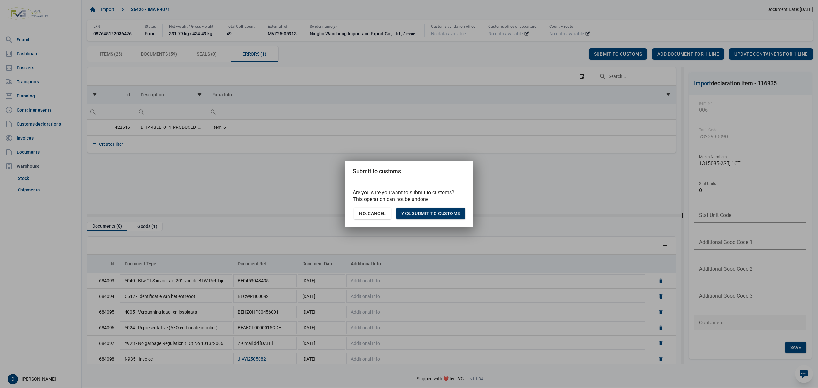
click at [428, 213] on span "Yes, Submit to customs" at bounding box center [430, 213] width 59 height 5
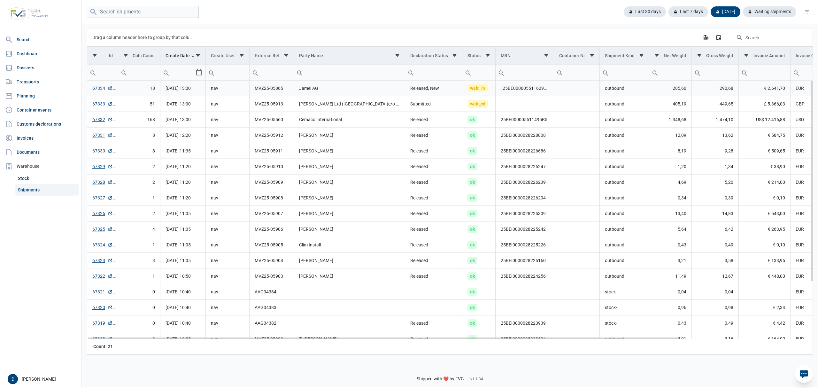
click at [97, 86] on link "67334" at bounding box center [102, 88] width 20 height 6
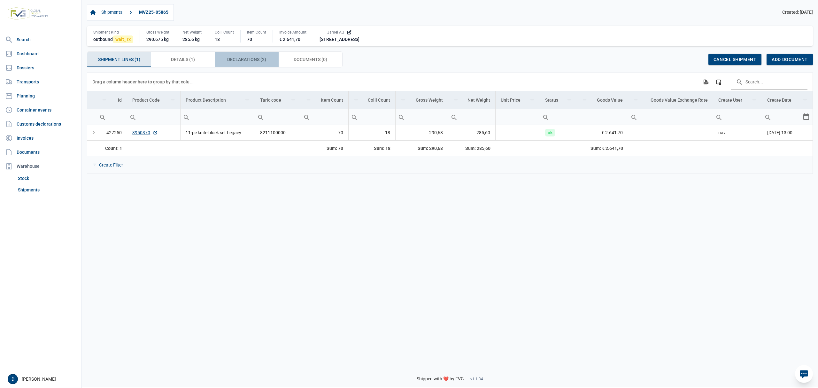
click at [266, 59] on span "Declarations (2) Declarations (2)" at bounding box center [246, 60] width 39 height 8
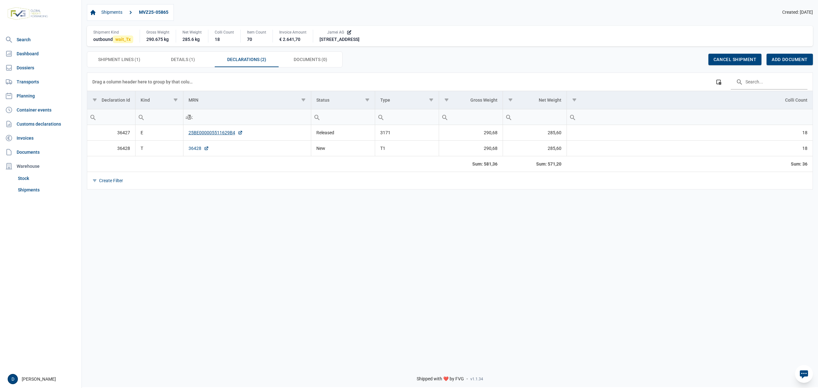
click at [189, 148] on link "36428" at bounding box center [199, 148] width 20 height 6
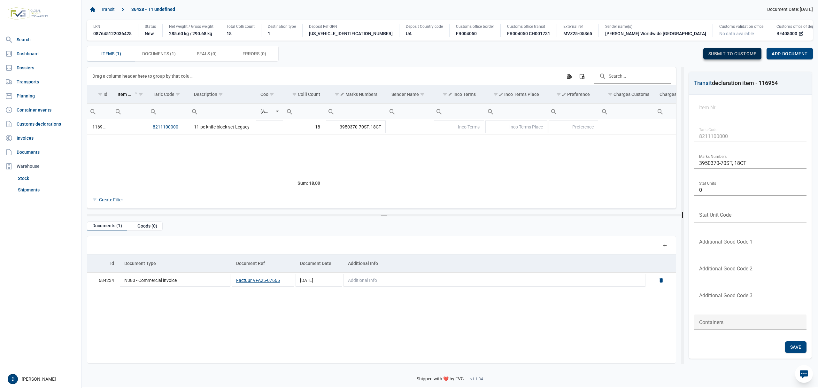
click at [724, 55] on span "Submit to customs" at bounding box center [733, 53] width 48 height 5
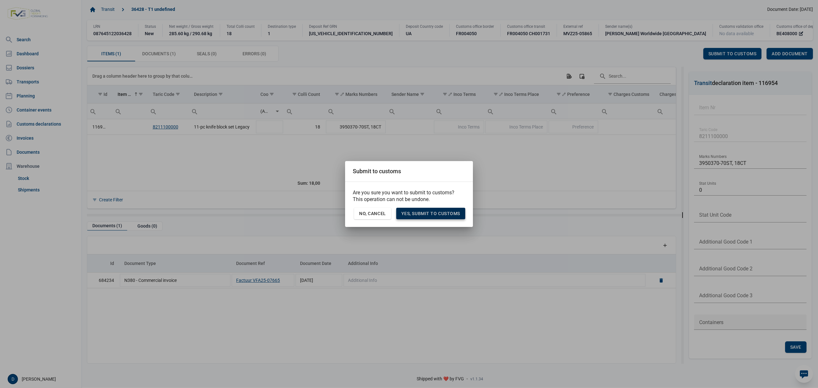
click at [430, 215] on span "Yes, Submit to customs" at bounding box center [430, 213] width 59 height 5
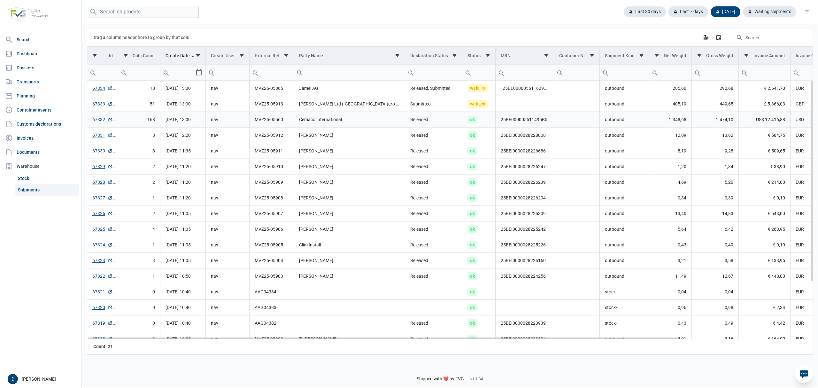
click at [97, 120] on link "67332" at bounding box center [102, 119] width 20 height 6
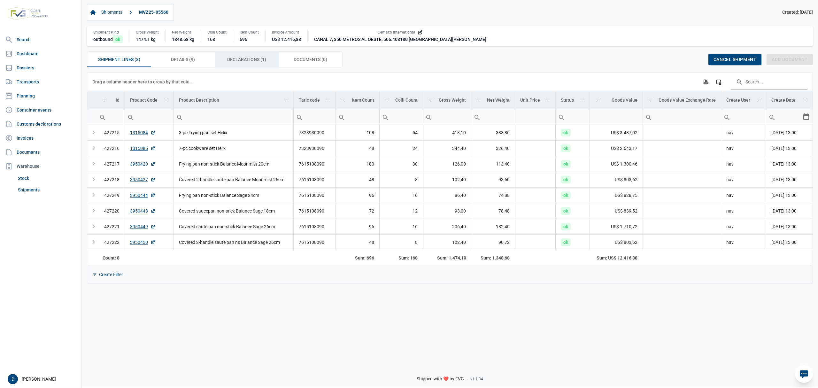
click at [229, 61] on span "Declarations (1) Declarations (1)" at bounding box center [246, 60] width 39 height 8
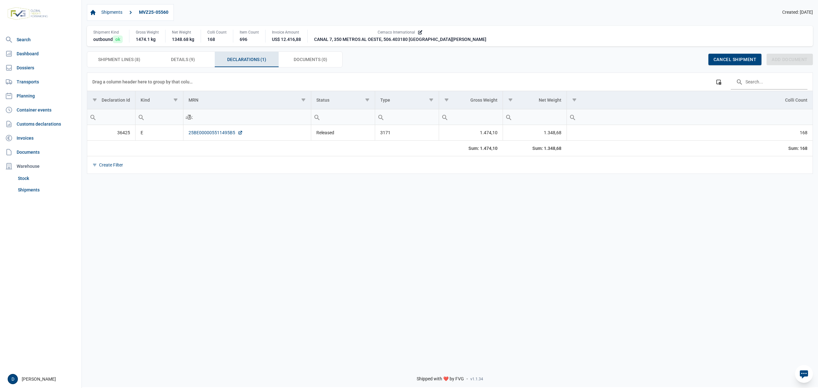
click at [202, 133] on link "25BE000005511495B5" at bounding box center [216, 132] width 54 height 6
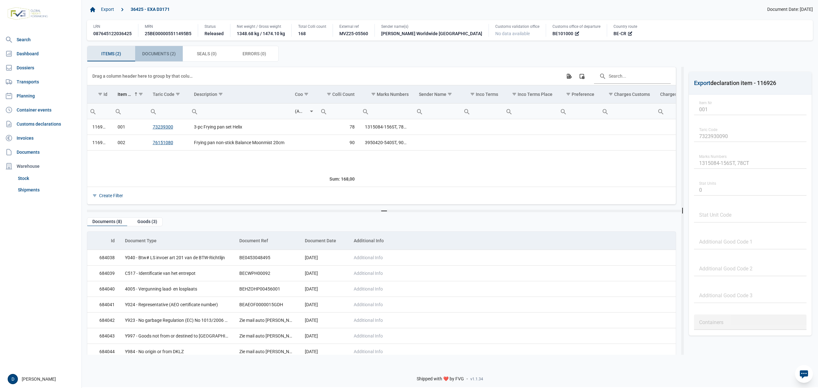
click at [167, 57] on span "Documents (2) Documents (2)" at bounding box center [159, 54] width 34 height 8
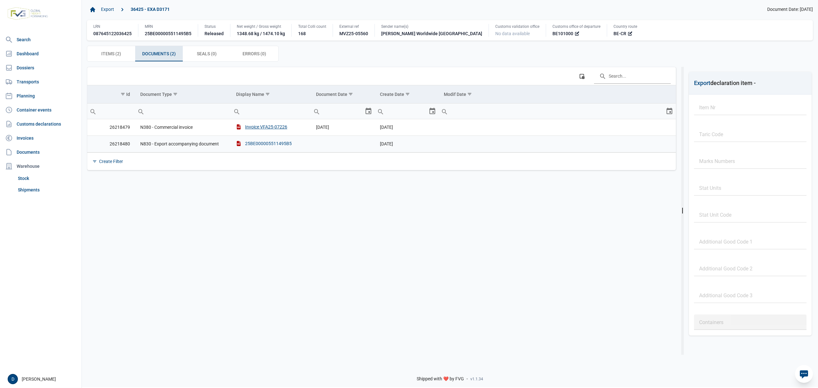
click at [266, 143] on div "25BE000005511495B5" at bounding box center [264, 143] width 56 height 6
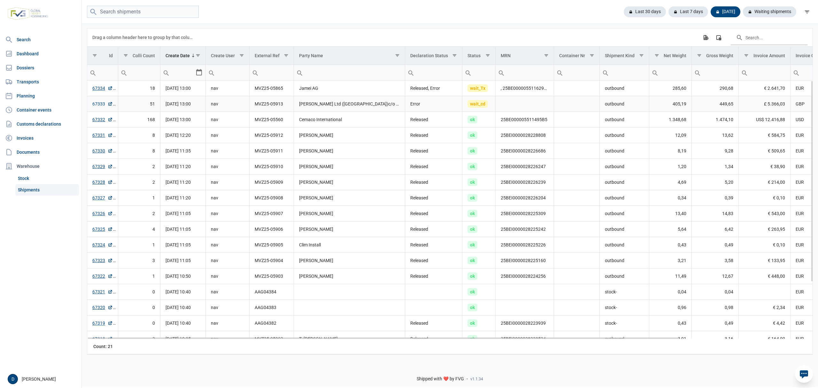
click at [98, 104] on link "67333" at bounding box center [102, 104] width 20 height 6
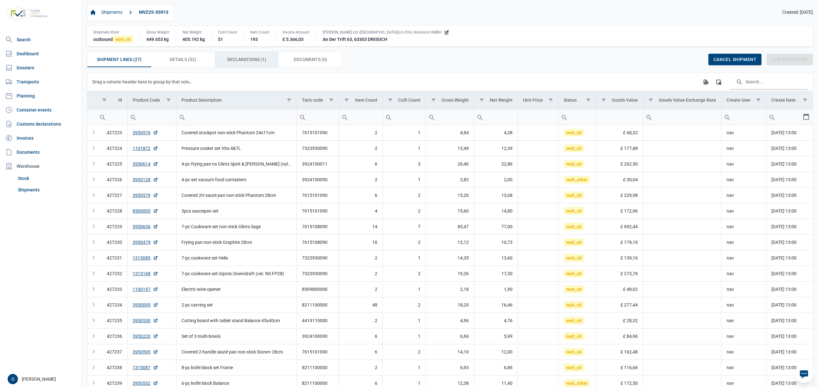
click at [237, 55] on div "Declarations (1) Declarations (1)" at bounding box center [247, 59] width 64 height 15
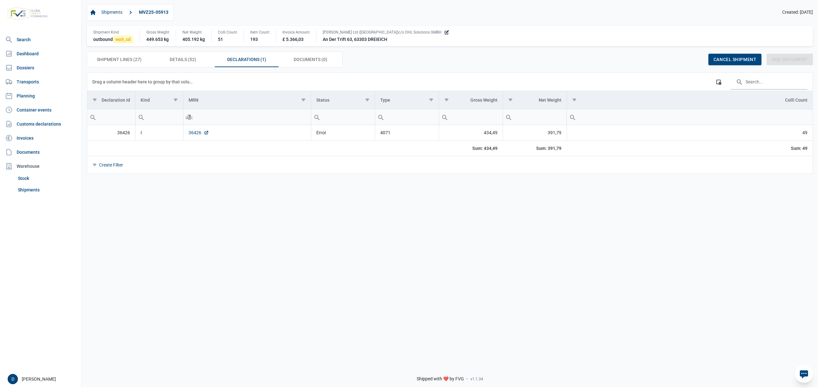
click at [198, 132] on link "36426" at bounding box center [199, 132] width 20 height 6
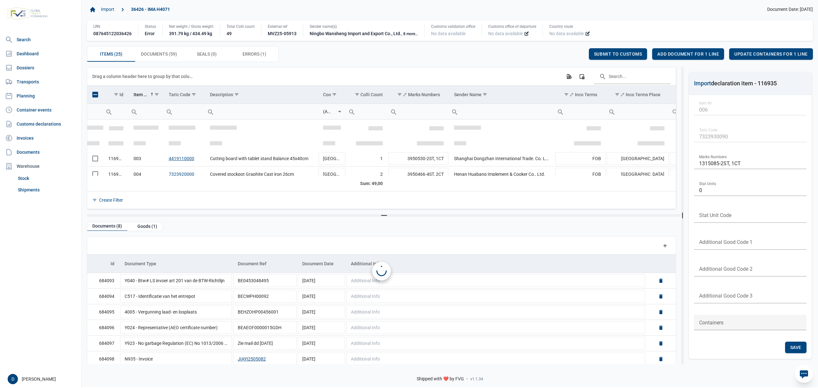
scroll to position [39, 0]
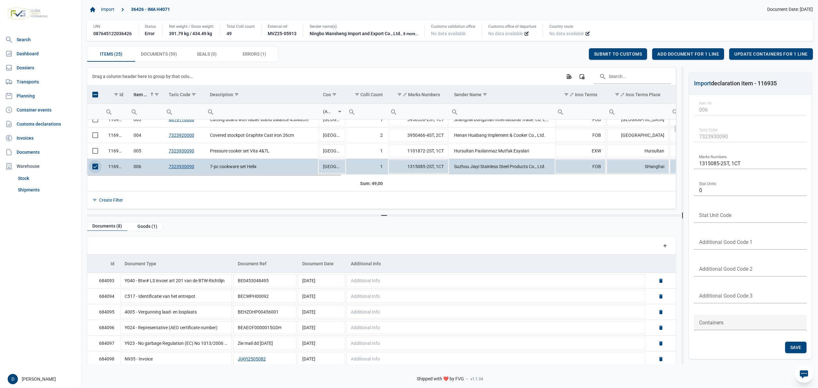
click at [97, 167] on span "Select row" at bounding box center [95, 167] width 6 height 6
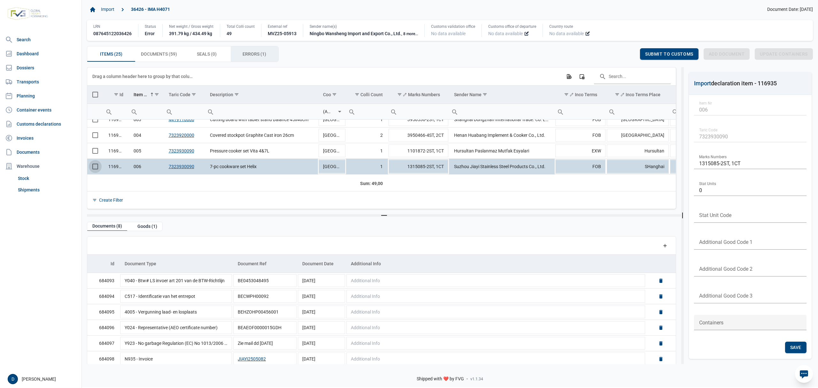
click at [245, 56] on span "Errors (1) Errors (1)" at bounding box center [255, 54] width 24 height 8
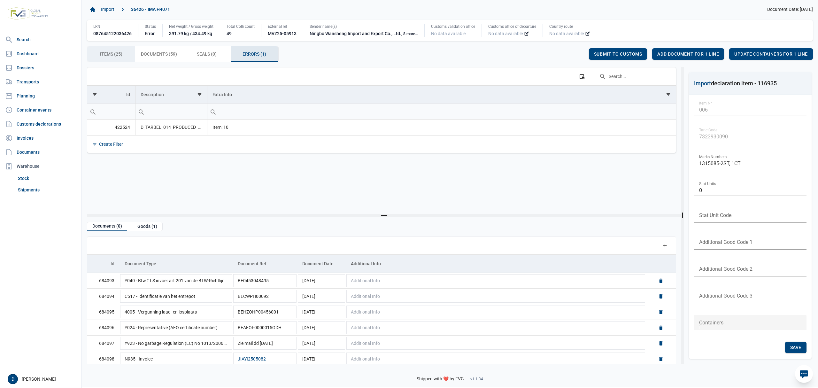
click at [127, 54] on div "Items (25) Items (25)" at bounding box center [111, 53] width 48 height 15
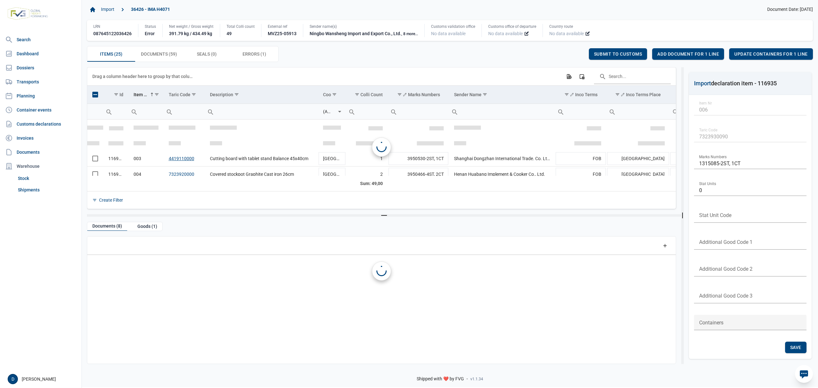
scroll to position [39, 0]
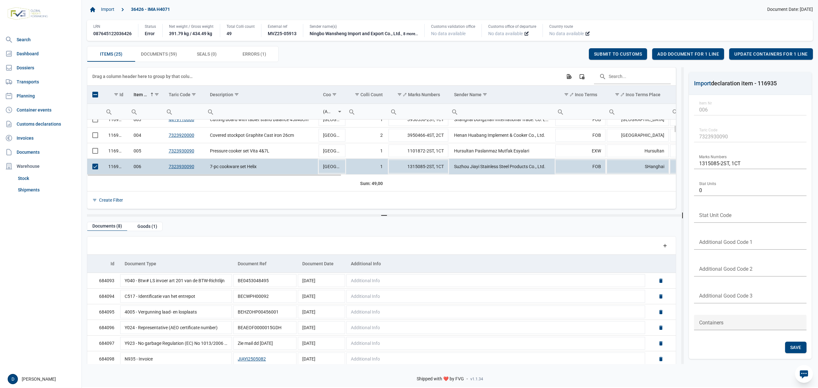
click at [98, 169] on span "Select row" at bounding box center [95, 167] width 6 height 6
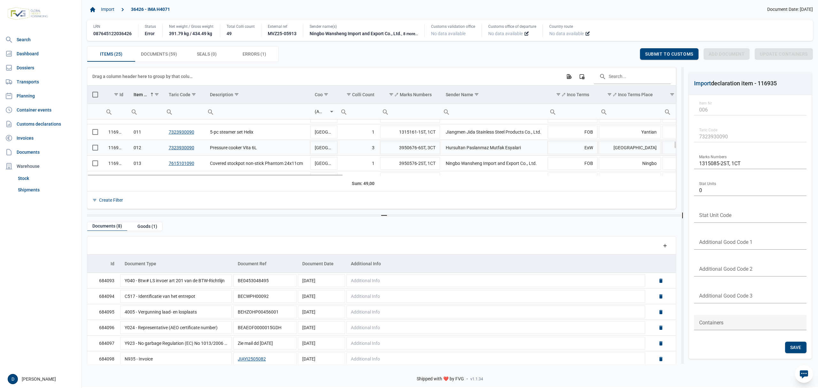
scroll to position [96, 0]
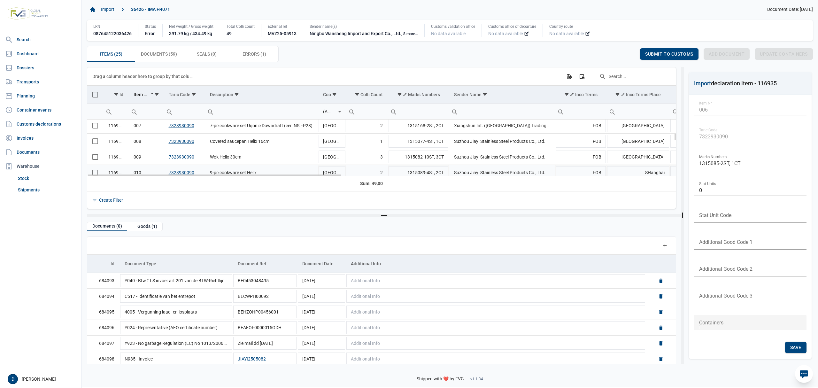
click at [95, 173] on td "Data grid with 25 rows and 23 columns" at bounding box center [95, 173] width 16 height 16
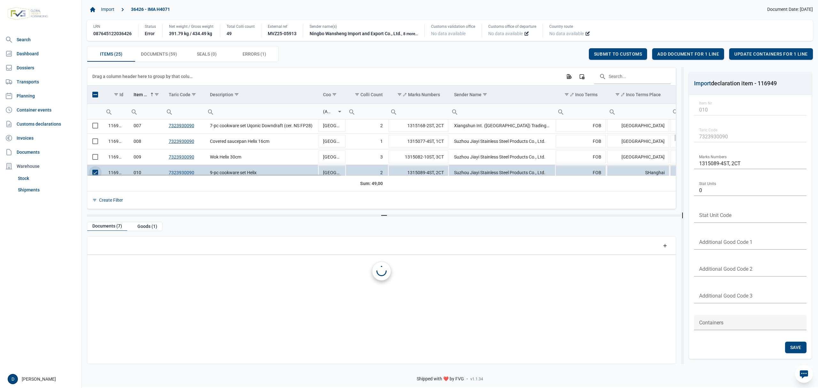
scroll to position [102, 0]
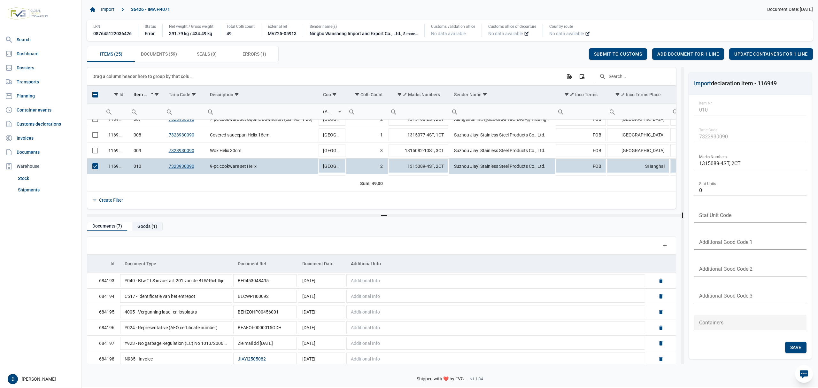
click at [143, 226] on div "Goods (1)" at bounding box center [147, 226] width 30 height 9
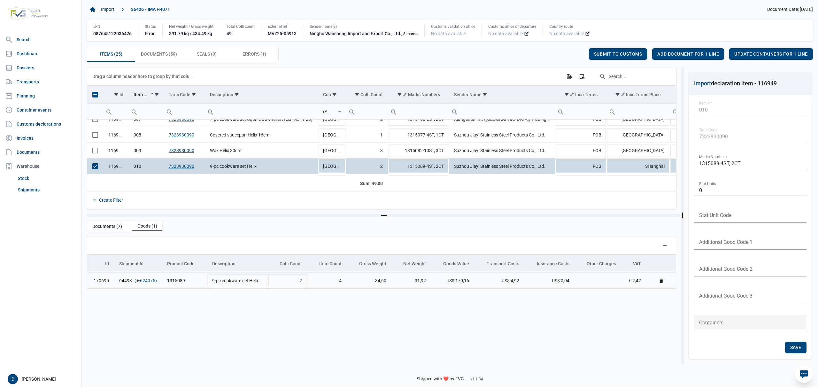
click at [150, 282] on link "624075" at bounding box center [147, 280] width 15 height 6
click at [700, 55] on span "Add document for 1 line" at bounding box center [688, 53] width 62 height 5
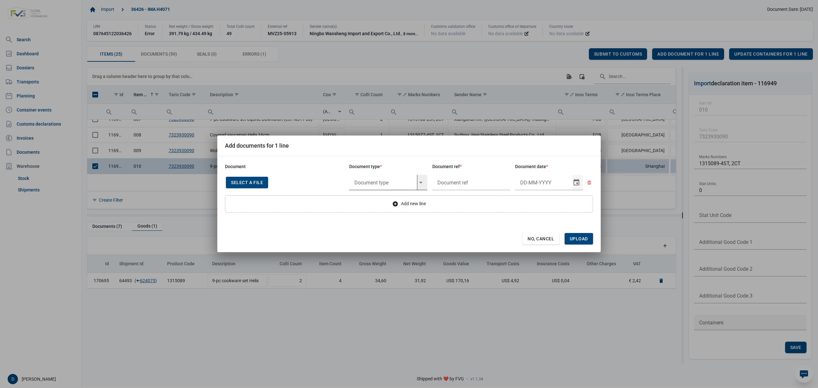
click at [384, 181] on input "text" at bounding box center [383, 182] width 68 height 15
click at [380, 201] on div "Y824 - Bewijs lvo van ijzer/staalbasisproducten" at bounding box center [388, 200] width 78 height 15
type input "Y824 - Bewijs lvo van ijzer/staalbasisproducten"
type input "."
type input "22-5-2025"
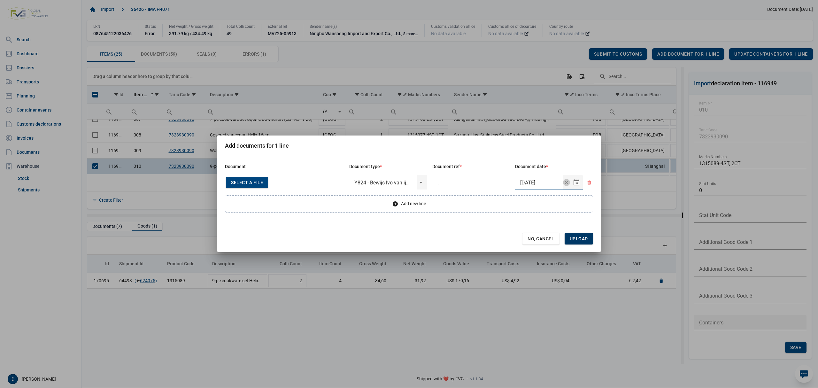
click at [581, 238] on span "Upload" at bounding box center [579, 238] width 18 height 5
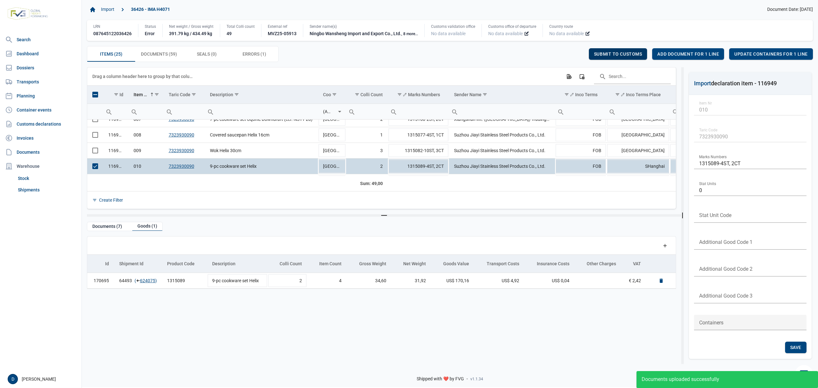
click at [630, 54] on span "Submit to customs" at bounding box center [618, 53] width 48 height 5
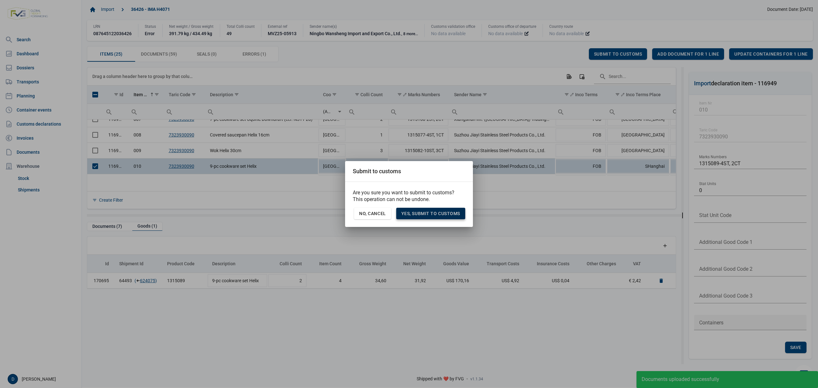
click at [444, 213] on span "Yes, Submit to customs" at bounding box center [430, 213] width 59 height 5
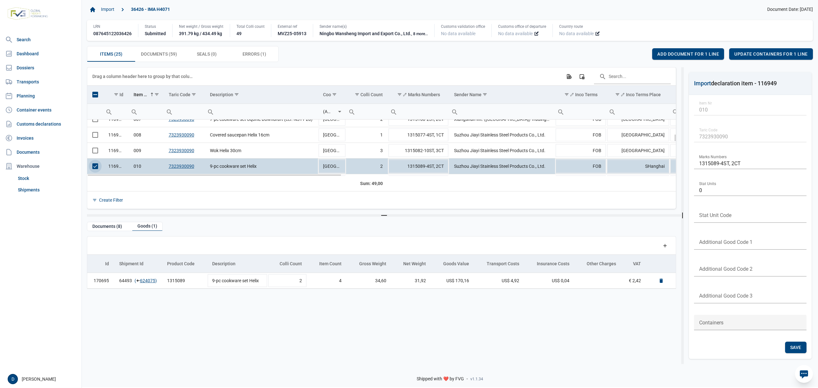
click at [96, 169] on span "Select row" at bounding box center [95, 166] width 6 height 6
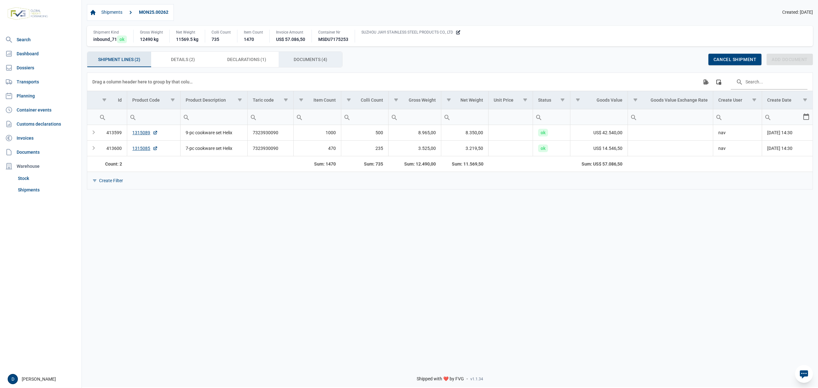
click at [297, 62] on span "Documents (4) Documents (4)" at bounding box center [311, 60] width 34 height 8
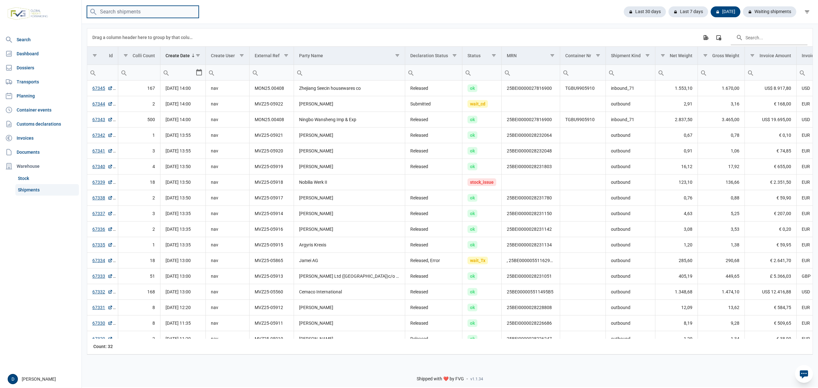
click at [125, 13] on input "search" at bounding box center [143, 12] width 112 height 12
type input "TGBU9905910"
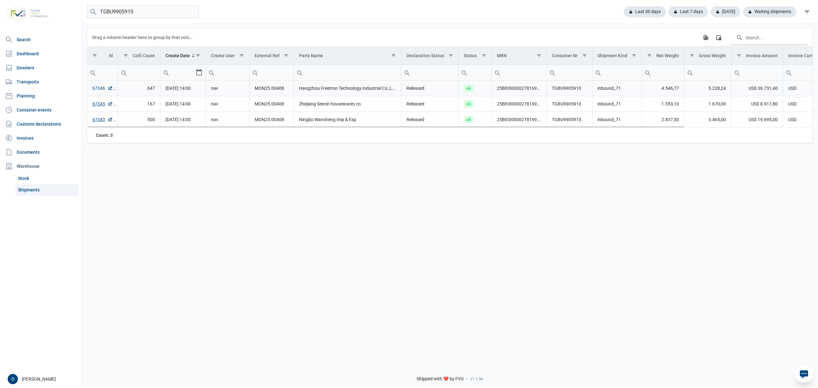
click at [101, 91] on link "67346" at bounding box center [102, 88] width 20 height 6
click at [97, 105] on link "67345" at bounding box center [102, 104] width 20 height 6
click at [97, 121] on link "67343" at bounding box center [102, 119] width 20 height 6
drag, startPoint x: 141, startPoint y: 9, endPoint x: 49, endPoint y: 13, distance: 92.1
click at [49, 13] on div "Search Dashboard Dossiers Transports Planning Container events Customs declarat…" at bounding box center [409, 193] width 818 height 388
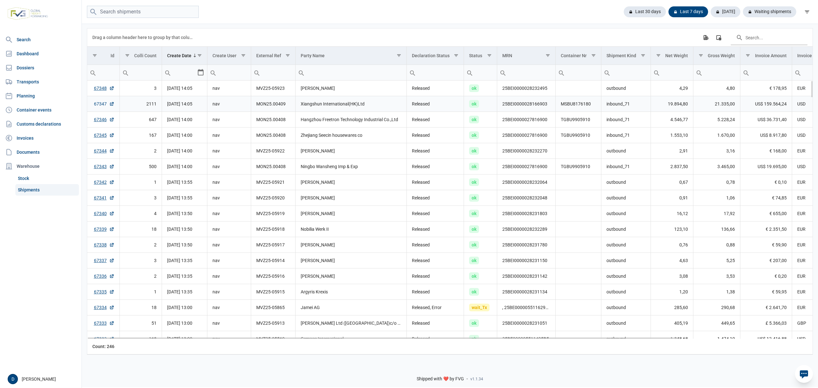
click at [101, 104] on link "67347" at bounding box center [104, 104] width 20 height 6
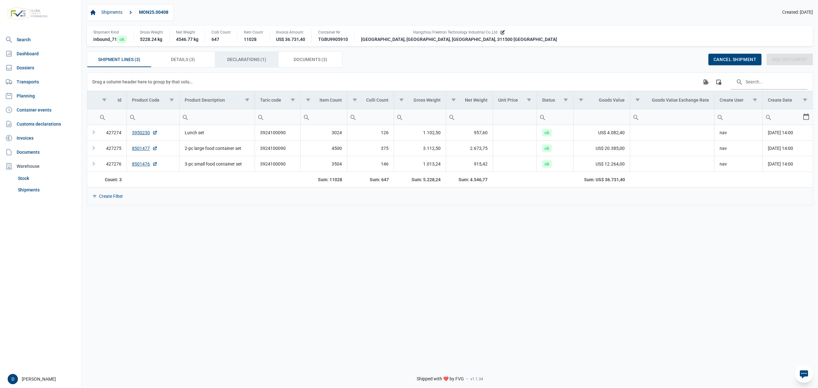
click at [247, 60] on span "Declarations (1) Declarations (1)" at bounding box center [246, 60] width 39 height 8
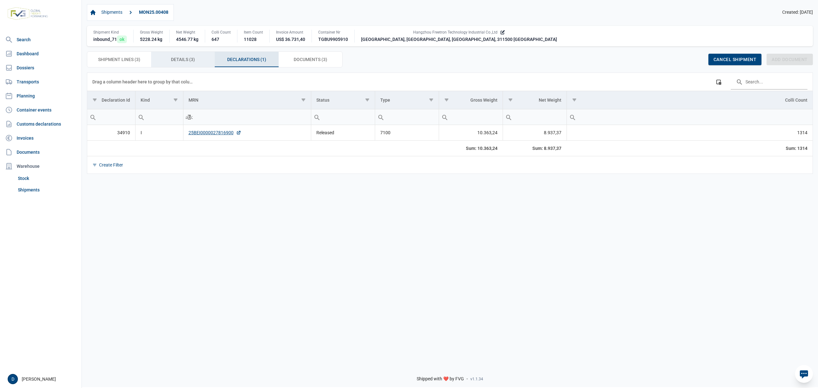
click at [179, 60] on span "Details (3) Details (3)" at bounding box center [183, 60] width 24 height 8
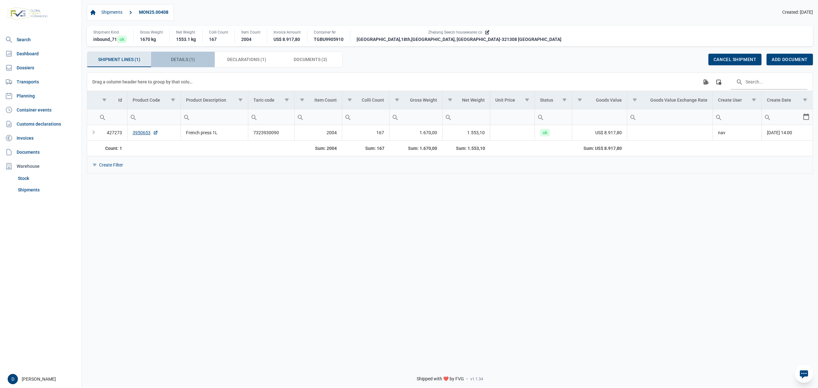
click at [168, 58] on div "Details (1) Details (1)" at bounding box center [183, 59] width 64 height 15
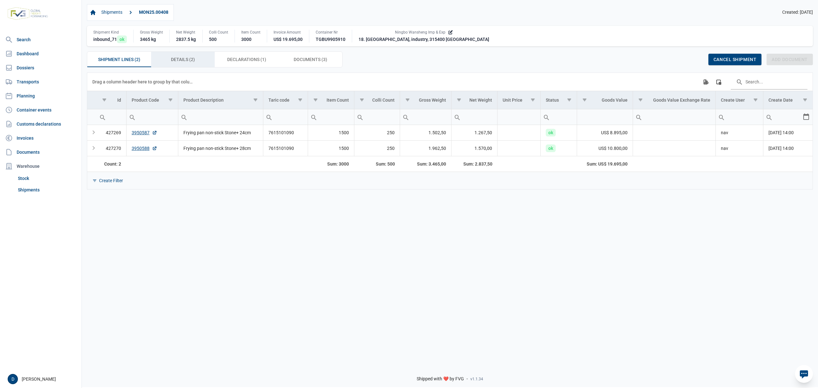
click at [187, 60] on span "Details (2) Details (2)" at bounding box center [183, 60] width 24 height 8
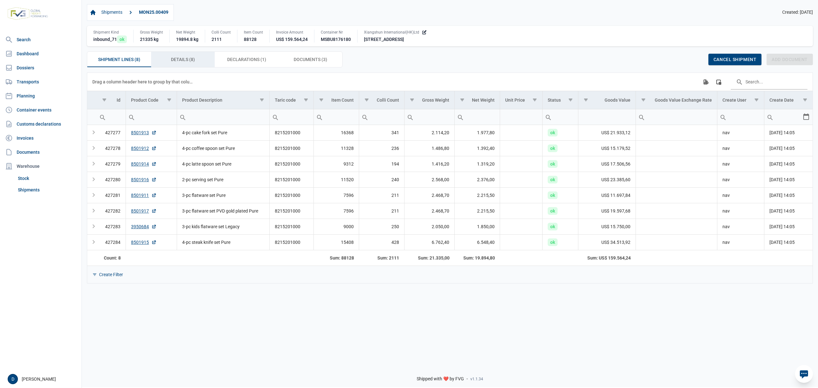
click at [191, 60] on span "Details (8) Details (8)" at bounding box center [183, 60] width 24 height 8
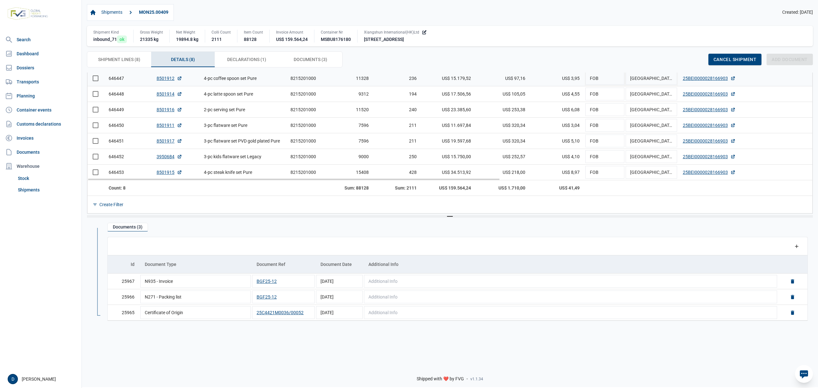
scroll to position [75, 0]
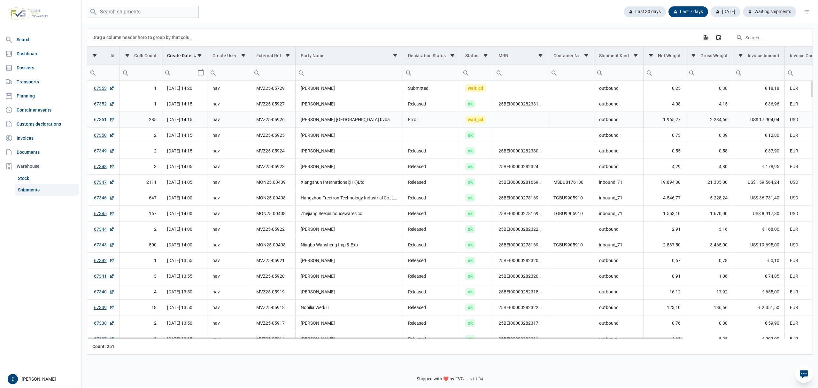
click at [98, 123] on link "67351" at bounding box center [104, 119] width 20 height 6
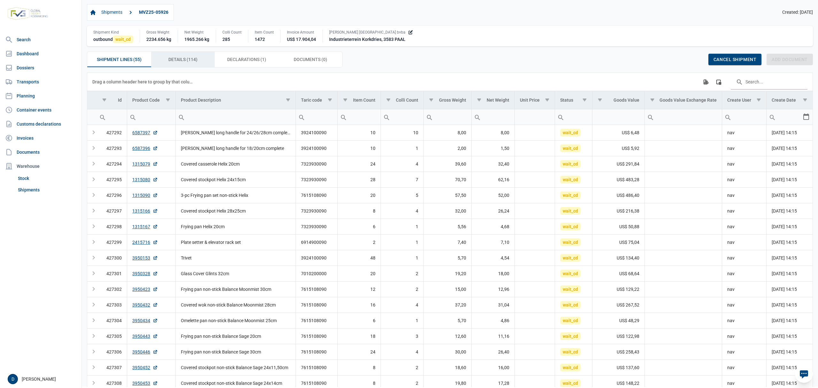
drag, startPoint x: 192, startPoint y: 59, endPoint x: 191, endPoint y: 67, distance: 8.0
click at [192, 59] on span "Details (114) Details (114)" at bounding box center [182, 60] width 29 height 8
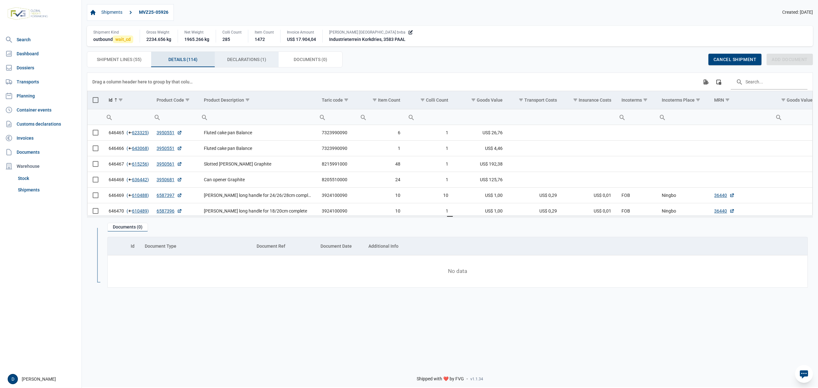
click at [261, 54] on div "Declarations (1) Declarations (1)" at bounding box center [247, 59] width 64 height 15
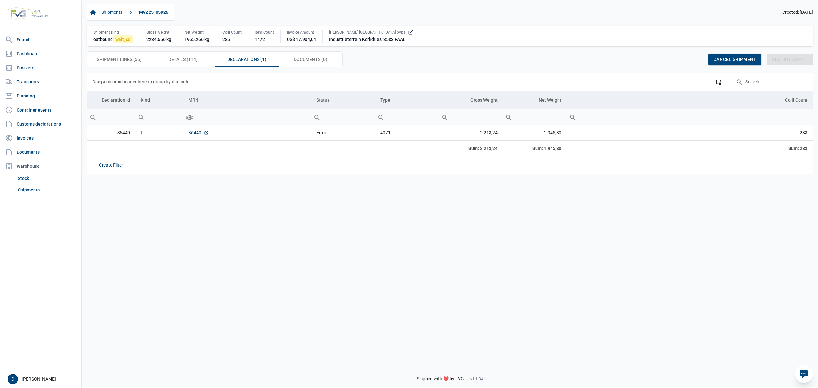
click at [196, 135] on link "36440" at bounding box center [199, 132] width 20 height 6
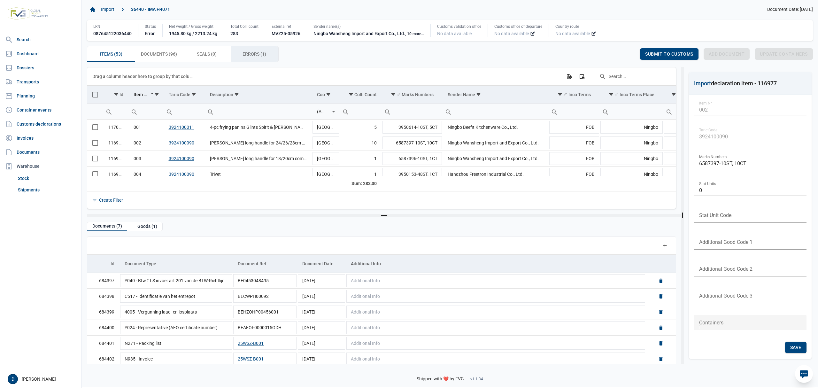
click at [246, 50] on div "Errors (1) Errors (1)" at bounding box center [255, 53] width 48 height 15
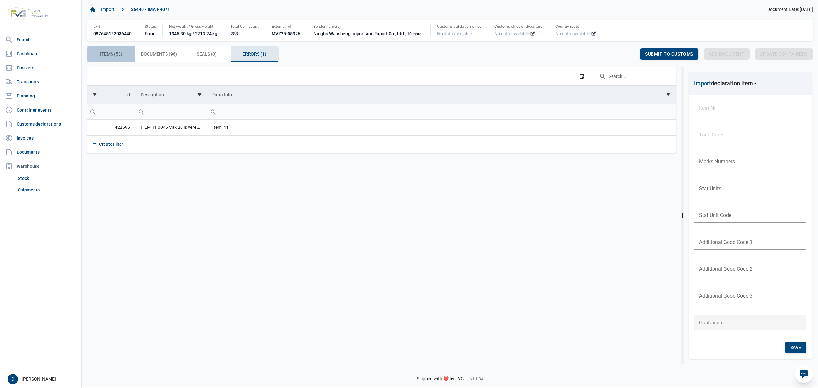
click at [118, 55] on span "Items (53) Items (53)" at bounding box center [111, 54] width 22 height 8
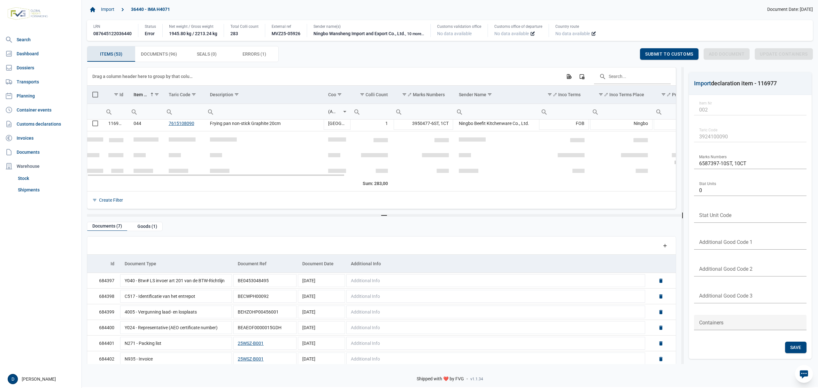
scroll to position [624, 0]
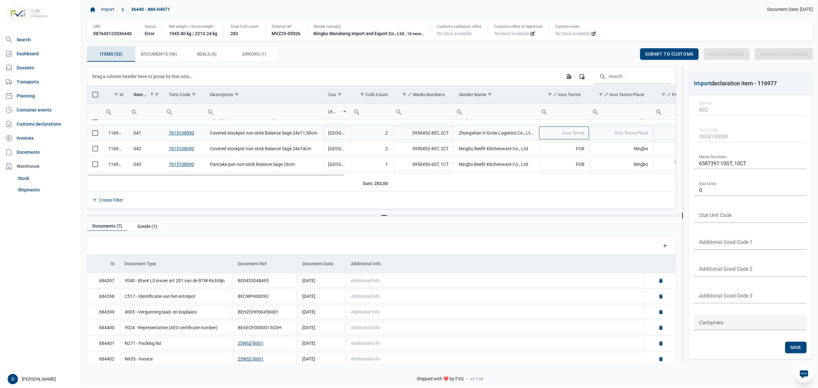
click at [573, 135] on span "Inco Terms" at bounding box center [574, 132] width 22 height 5
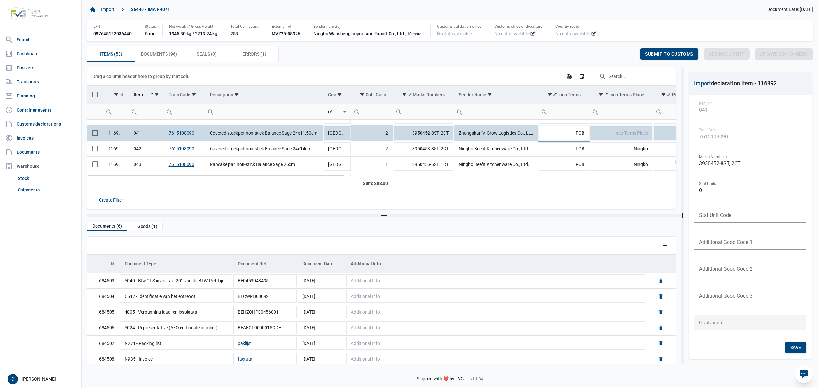
type input "FOB"
type input "Yantian"
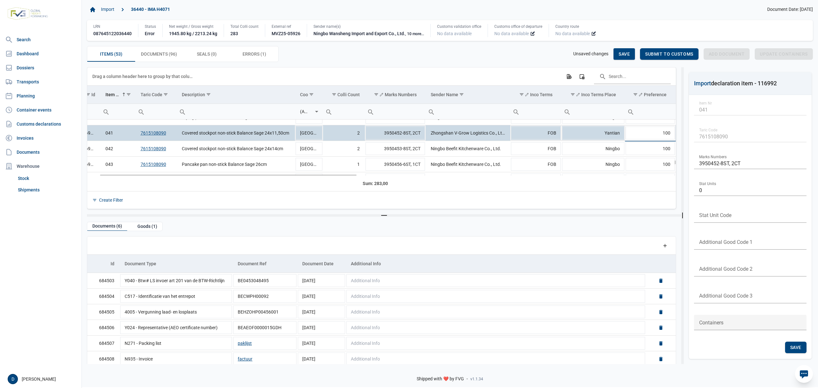
scroll to position [0, 28]
click at [631, 54] on div "Save" at bounding box center [624, 54] width 21 height 12
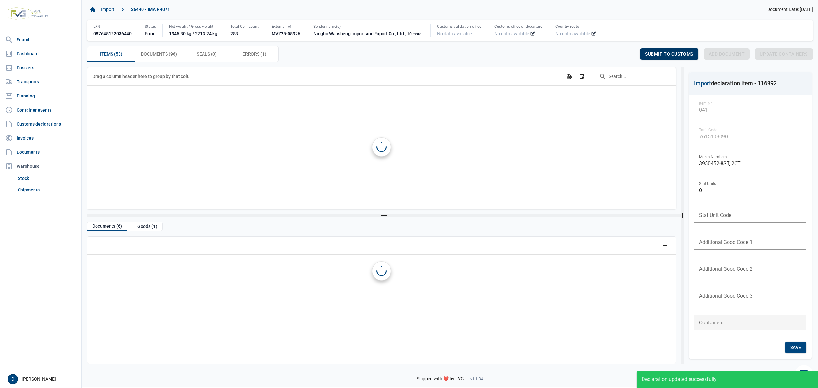
click at [654, 54] on span "Submit to customs" at bounding box center [669, 53] width 48 height 5
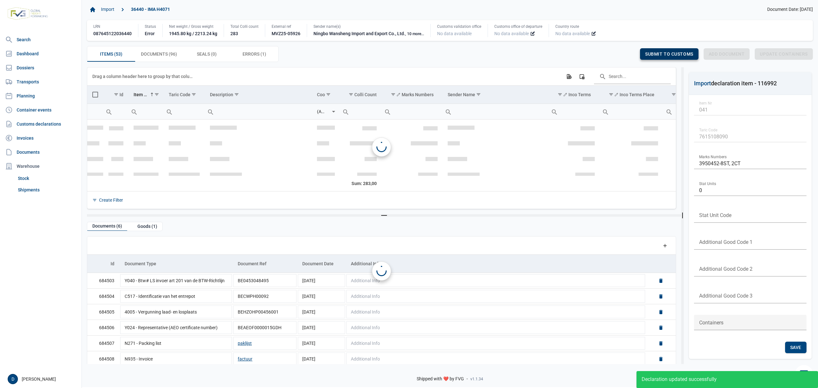
scroll to position [630, 0]
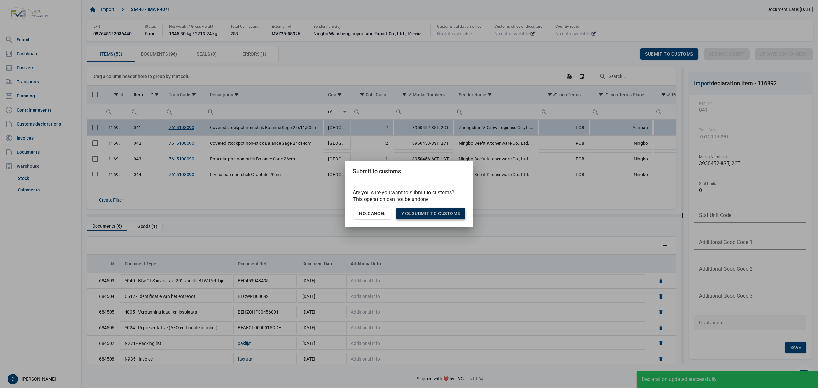
click at [428, 215] on span "Yes, Submit to customs" at bounding box center [430, 213] width 59 height 5
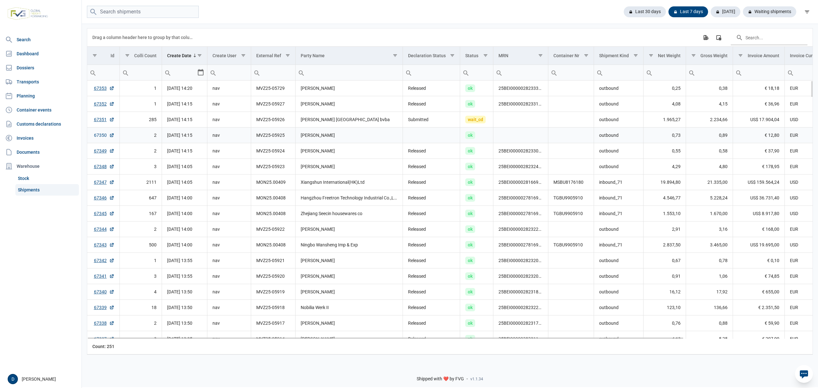
click at [100, 137] on link "67350" at bounding box center [104, 135] width 20 height 6
click at [99, 118] on link "67351" at bounding box center [104, 119] width 20 height 6
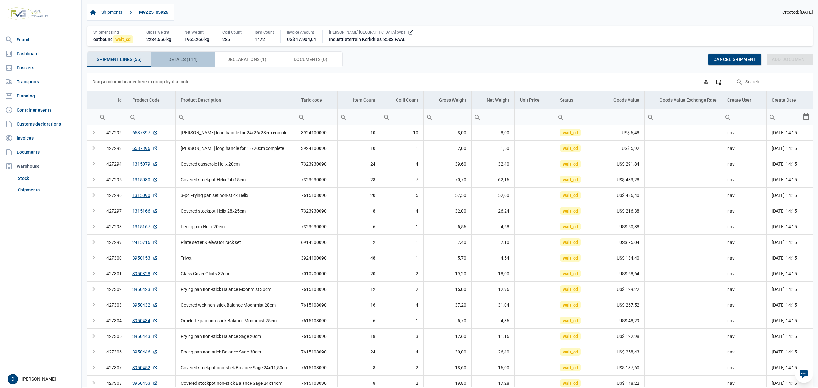
click at [186, 60] on span "Details (114) Details (114)" at bounding box center [182, 60] width 29 height 8
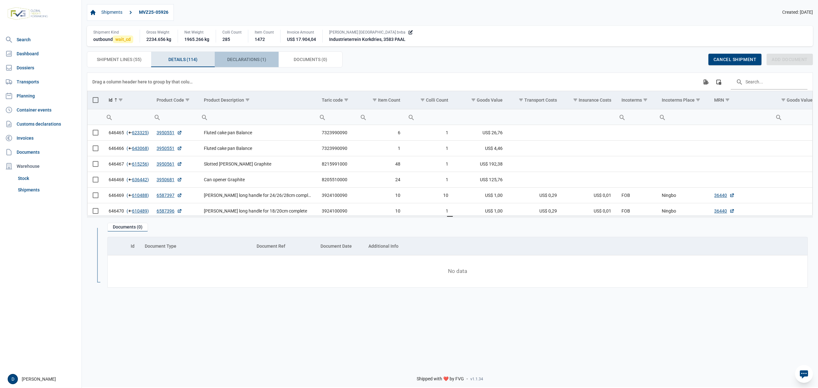
click at [242, 59] on span "Declarations (1) Declarations (1)" at bounding box center [246, 60] width 39 height 8
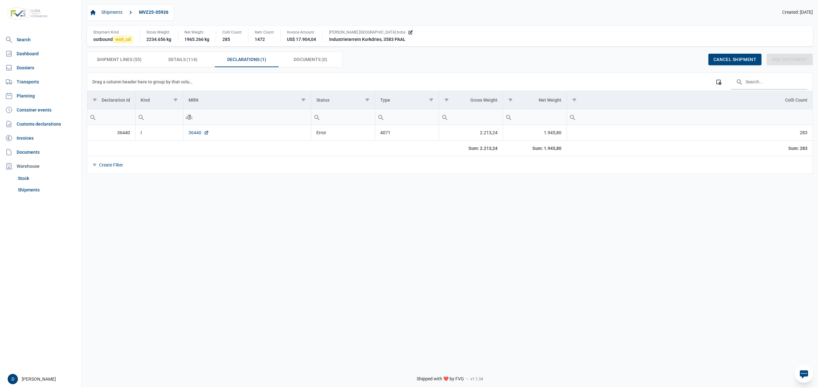
click at [190, 134] on link "36440" at bounding box center [199, 132] width 20 height 6
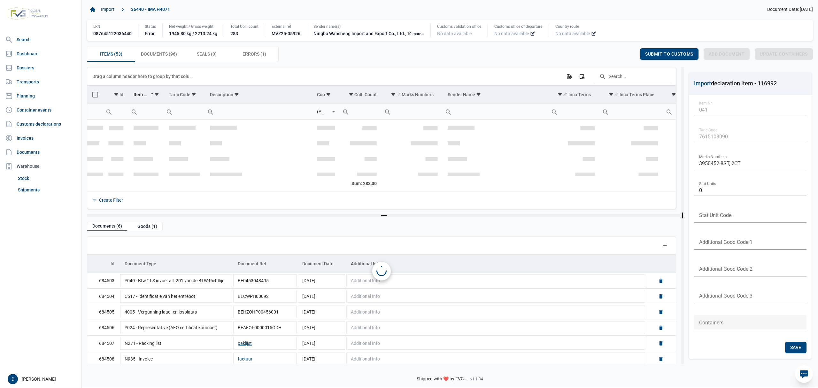
scroll to position [630, 0]
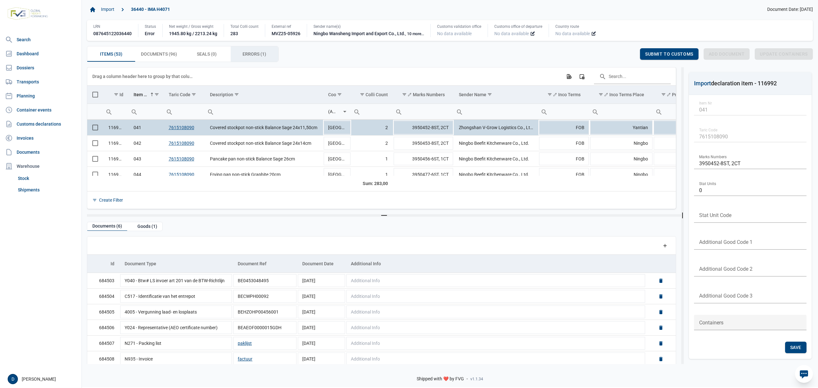
click at [256, 56] on span "Errors (1) Errors (1)" at bounding box center [255, 54] width 24 height 8
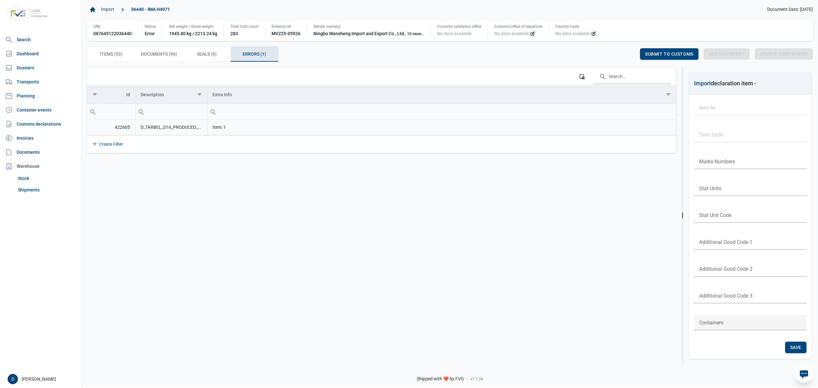
click at [186, 128] on td "D_TARBEL_014_PRODUCED_DOCUMENTS_MISSING Ontbrekende bijgevoegde documenten: Y04…" at bounding box center [171, 128] width 72 height 16
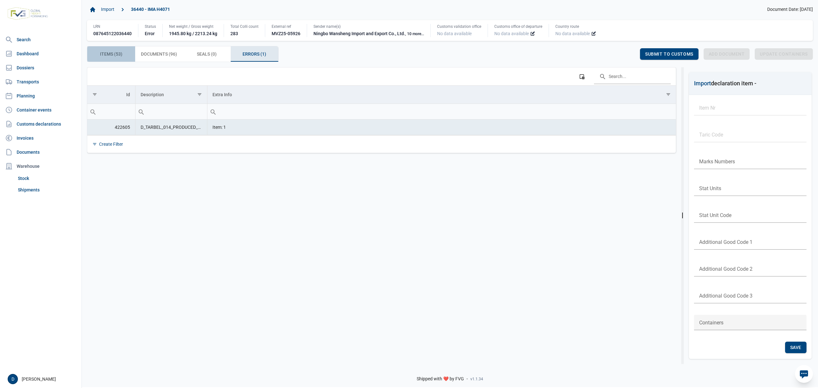
click at [106, 51] on span "Items (53) Items (53)" at bounding box center [111, 54] width 22 height 8
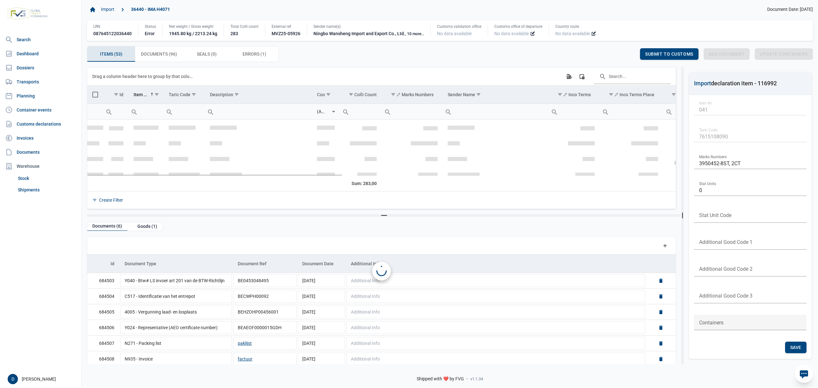
scroll to position [630, 0]
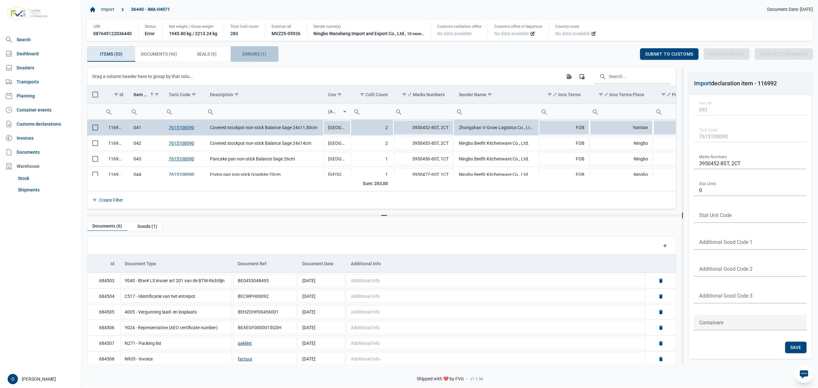
click at [251, 50] on div "Errors (1) Errors (1)" at bounding box center [255, 53] width 48 height 15
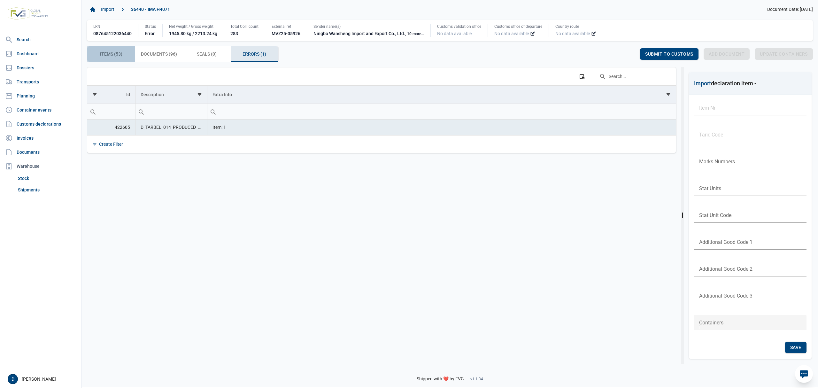
click at [110, 56] on span "Items (53) Items (53)" at bounding box center [111, 54] width 22 height 8
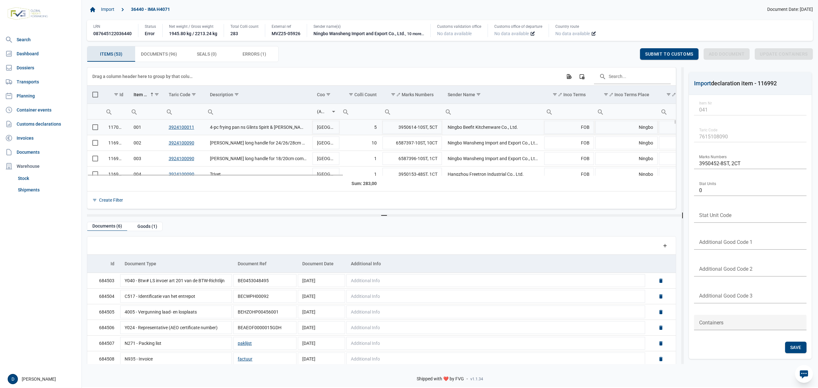
click at [98, 128] on span "Select row" at bounding box center [95, 127] width 6 height 6
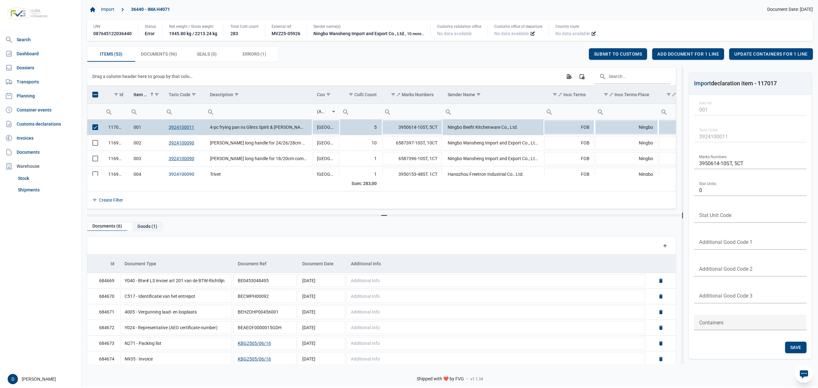
click at [148, 227] on div "Goods (1)" at bounding box center [147, 226] width 30 height 9
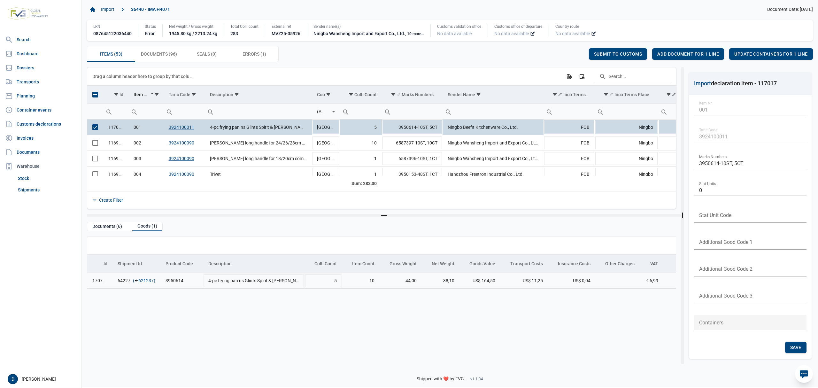
click at [147, 279] on link "621237" at bounding box center [145, 280] width 15 height 6
click at [686, 52] on span "Add document for 1 line" at bounding box center [688, 53] width 62 height 5
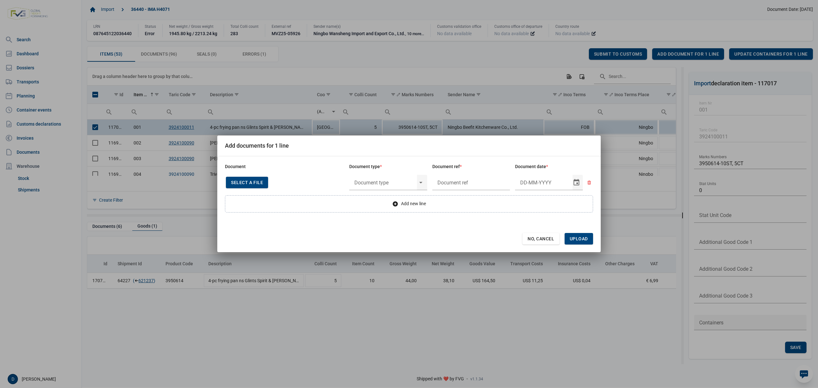
click at [254, 182] on span "Select a file" at bounding box center [247, 182] width 32 height 5
type input "CHEDD.BE.2025.0002214"
click at [387, 182] on input "text" at bounding box center [383, 182] width 68 height 17
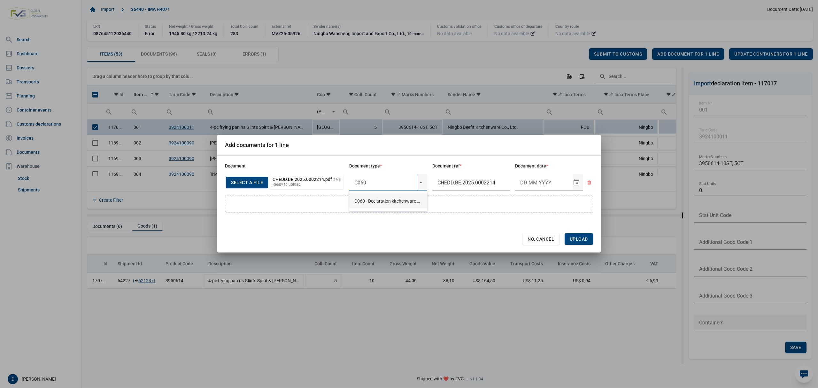
click at [386, 198] on div "C060 - Declaration kitchenware ex CN of HK 284/2011" at bounding box center [388, 200] width 78 height 15
type input "C060 - Declaration kitchenware ex CN of HK 284/2011"
type input "27-5-2025"
click at [574, 239] on span "Upload" at bounding box center [579, 239] width 18 height 5
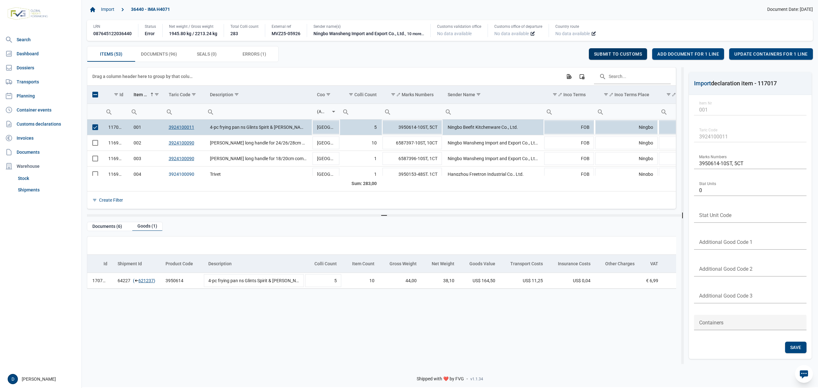
click at [619, 52] on span "Submit to customs" at bounding box center [618, 53] width 48 height 5
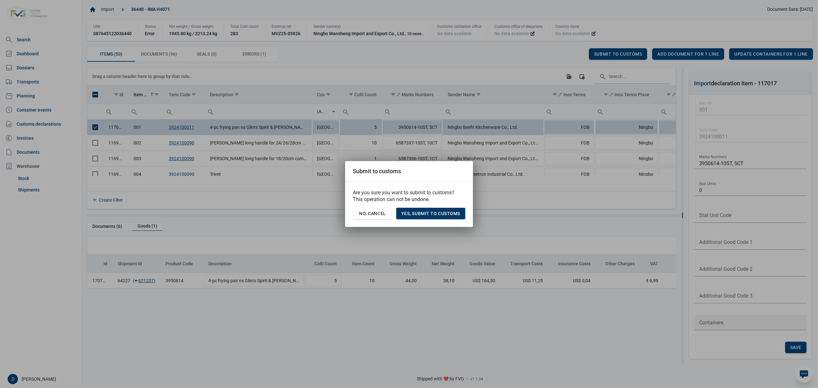
click at [444, 212] on span "Yes, Submit to customs" at bounding box center [430, 213] width 59 height 5
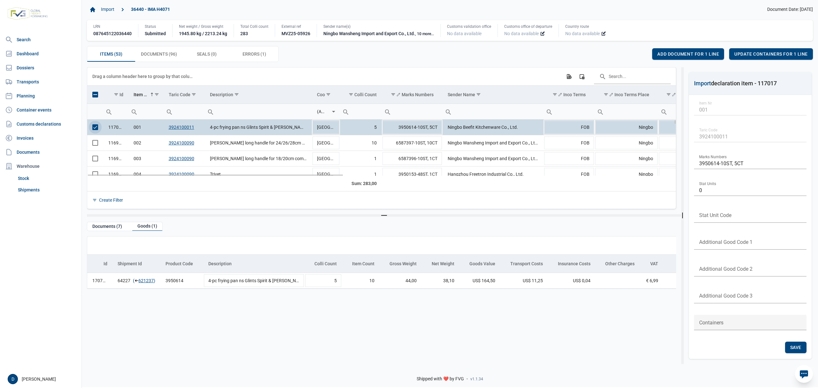
click at [96, 128] on span "Select row" at bounding box center [95, 127] width 6 height 6
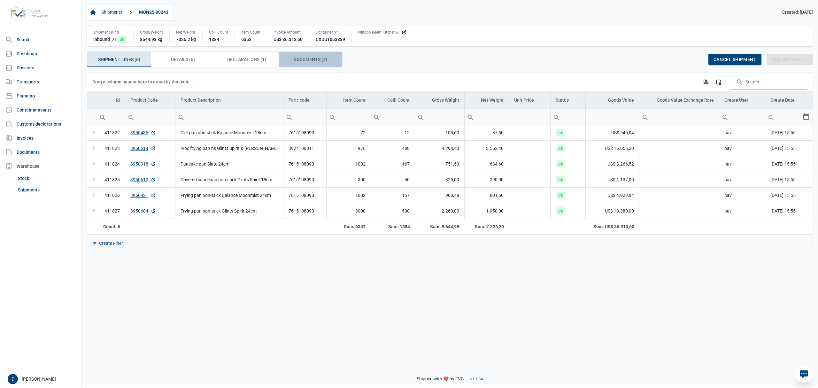
click at [305, 59] on span "Documents (4) Documents (4)" at bounding box center [311, 60] width 34 height 8
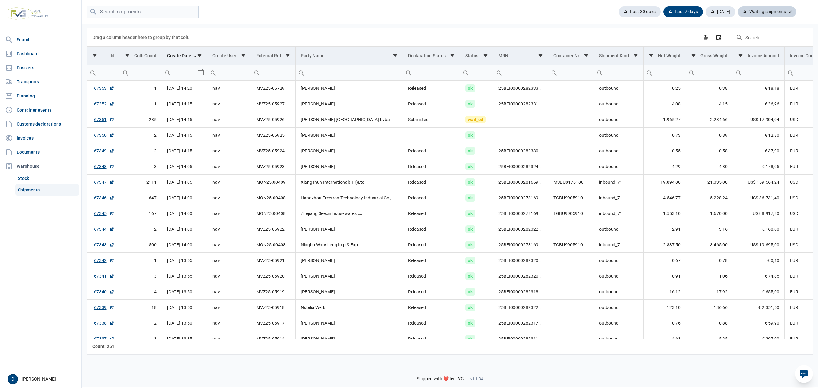
click at [768, 13] on div "Waiting shipments" at bounding box center [767, 11] width 58 height 11
